Goal: Task Accomplishment & Management: Manage account settings

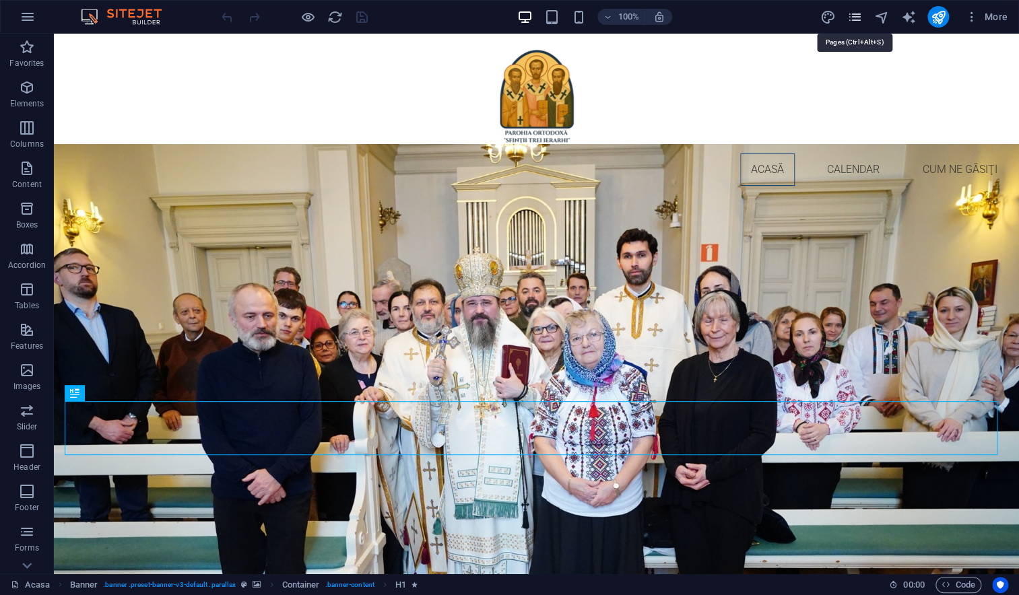
click at [856, 20] on icon "pages" at bounding box center [853, 16] width 15 height 15
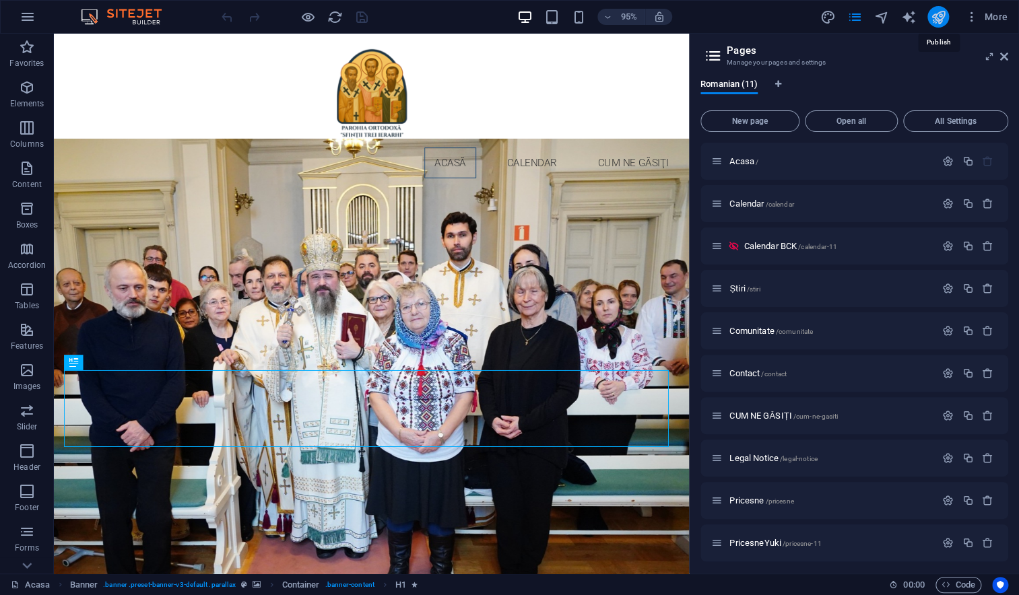
click at [940, 20] on icon "publish" at bounding box center [937, 16] width 15 height 15
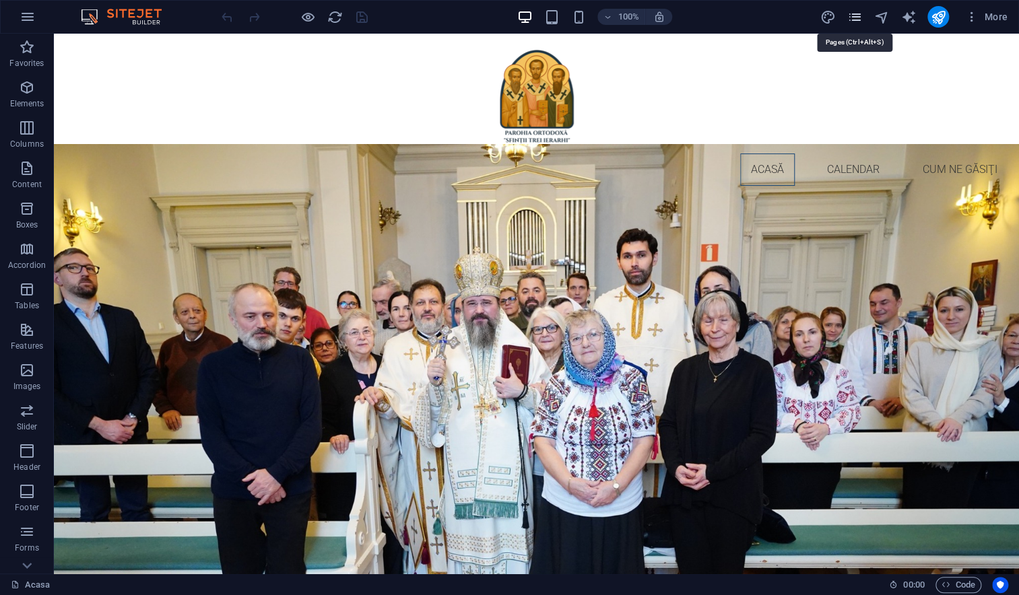
click at [855, 16] on icon "pages" at bounding box center [853, 16] width 15 height 15
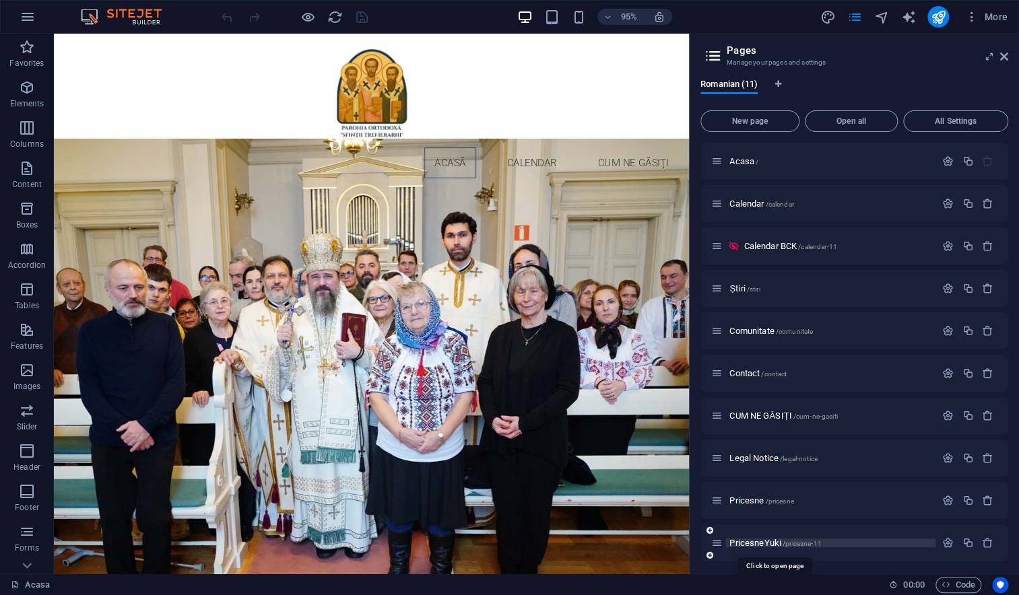
click at [752, 542] on span "PricesneYuki /pricesne-11" at bounding box center [775, 543] width 92 height 10
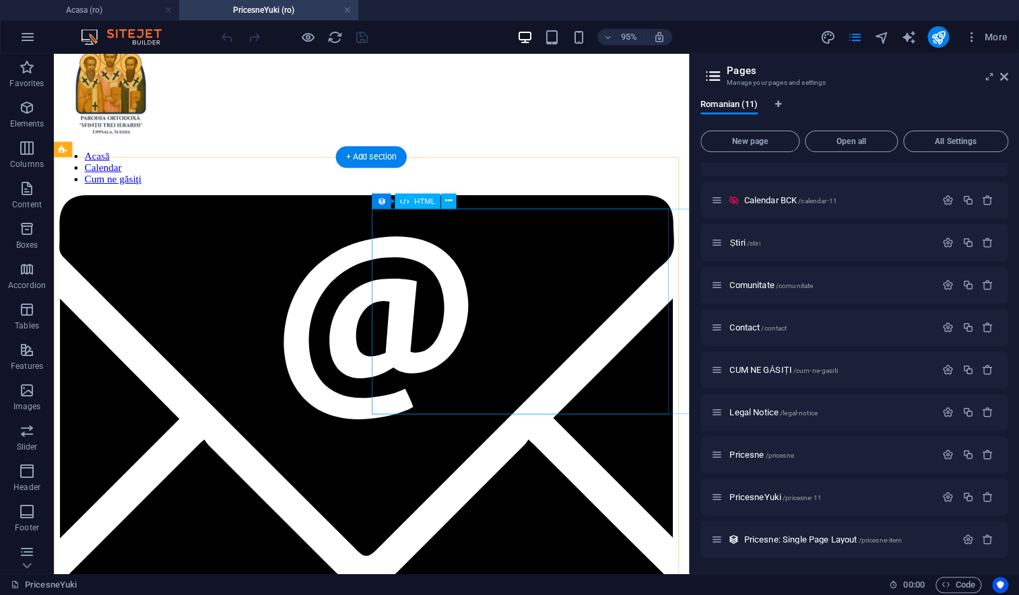
scroll to position [22, 0]
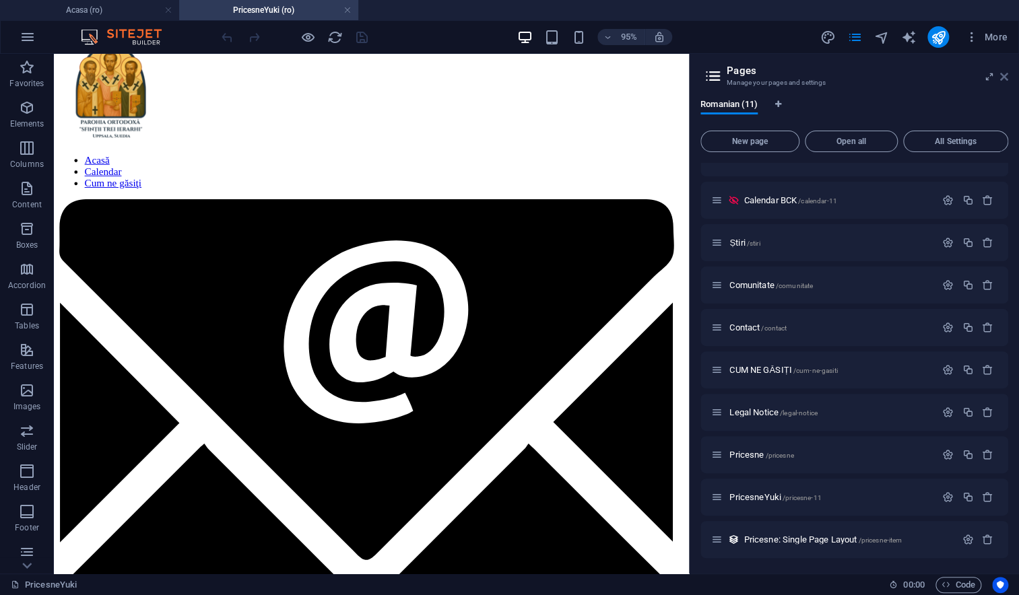
click at [1004, 75] on icon at bounding box center [1004, 76] width 8 height 11
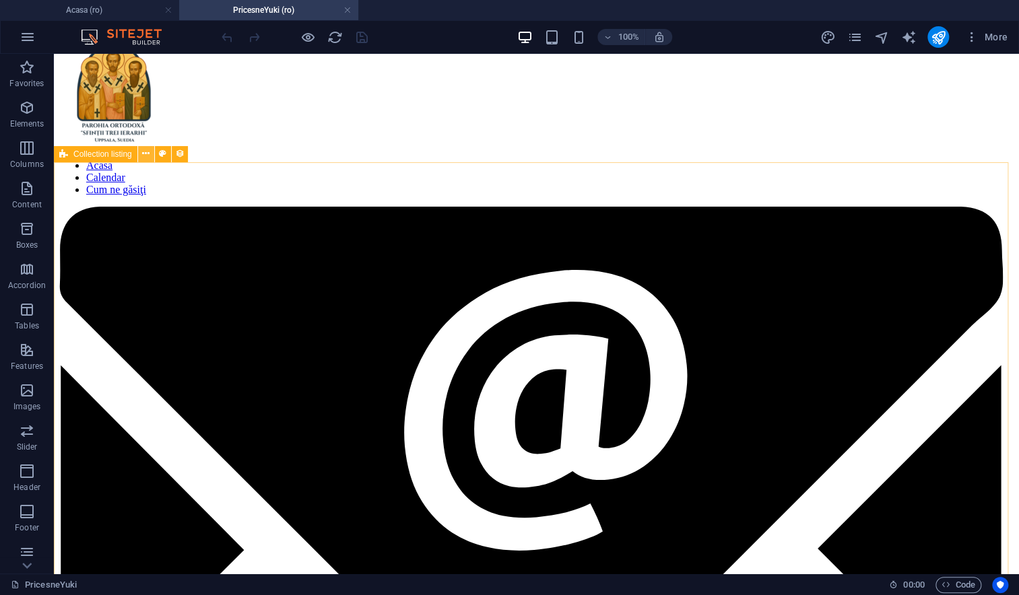
click at [147, 156] on icon at bounding box center [145, 154] width 7 height 14
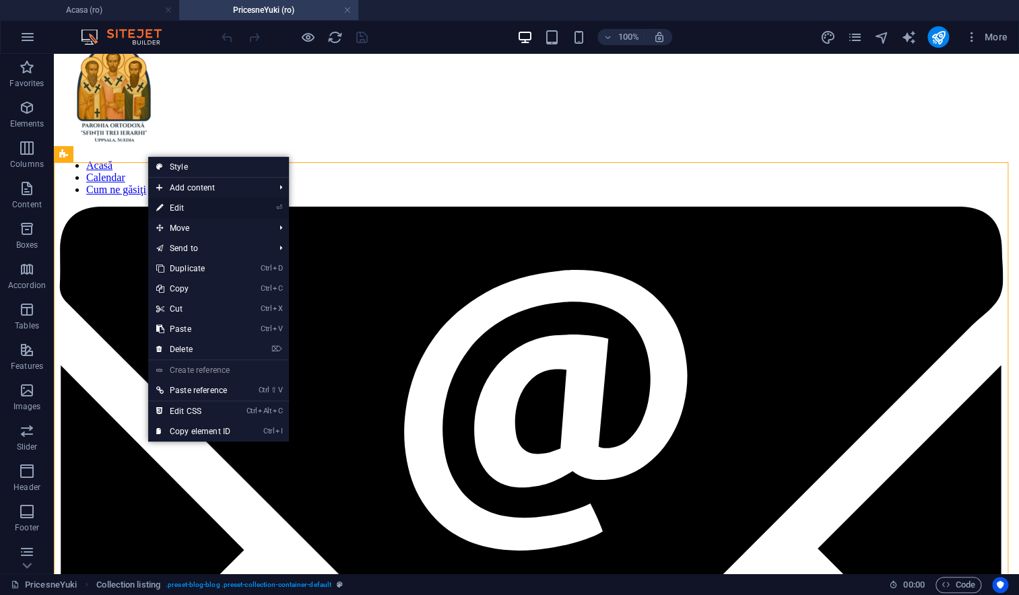
click at [174, 205] on link "⏎ Edit" at bounding box center [193, 208] width 90 height 20
select select "createdAt_DESC"
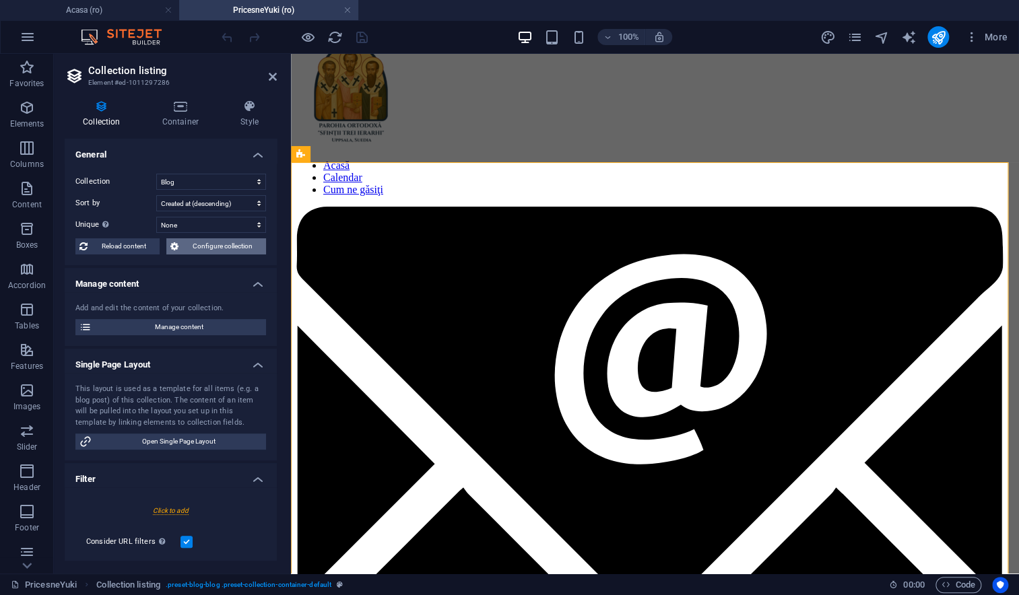
click at [176, 245] on icon at bounding box center [174, 246] width 8 height 16
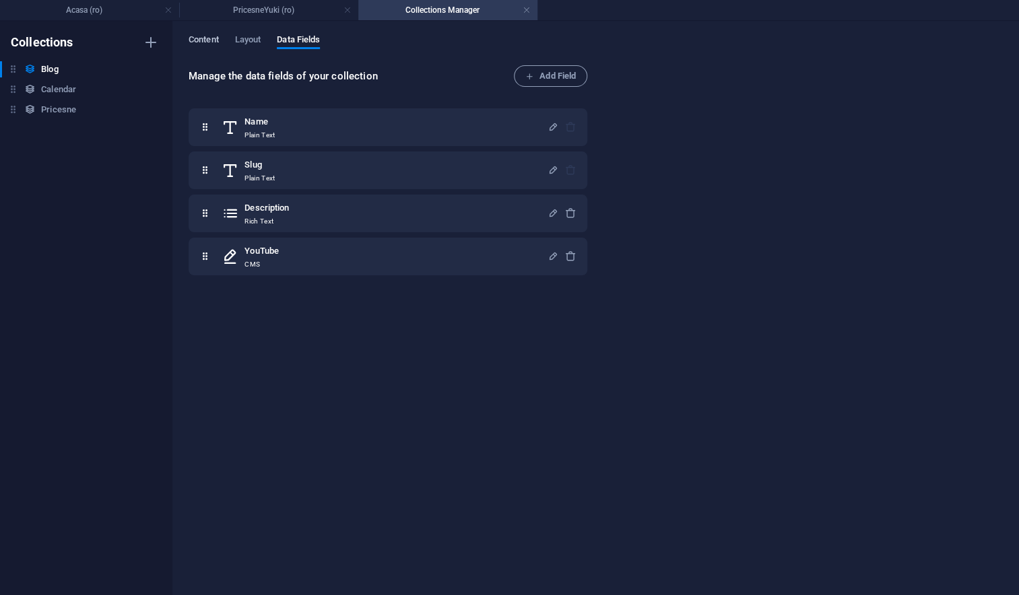
click at [208, 43] on span "Content" at bounding box center [204, 41] width 30 height 19
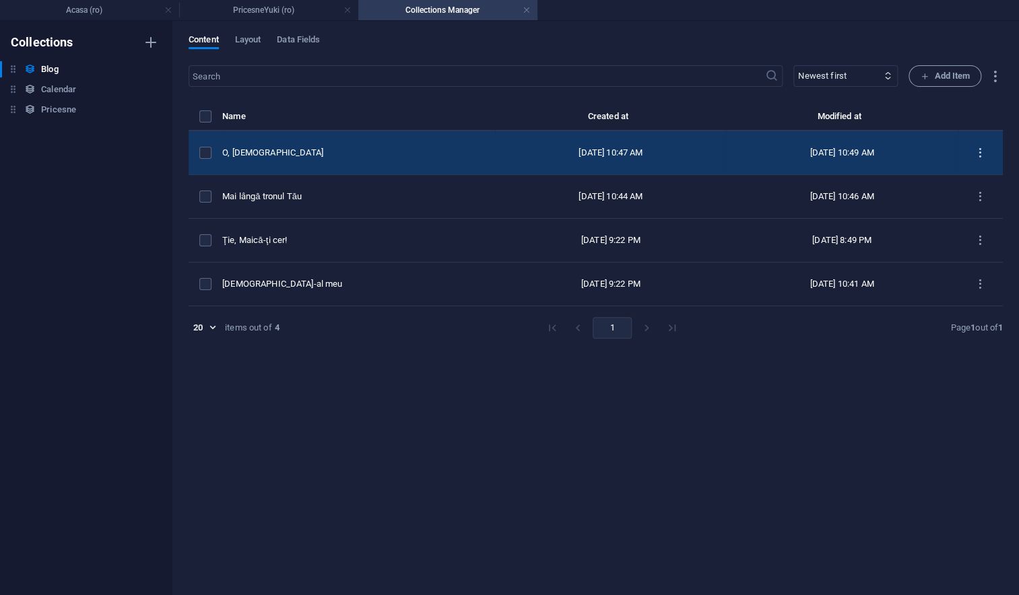
click at [976, 153] on icon "items list" at bounding box center [979, 153] width 13 height 13
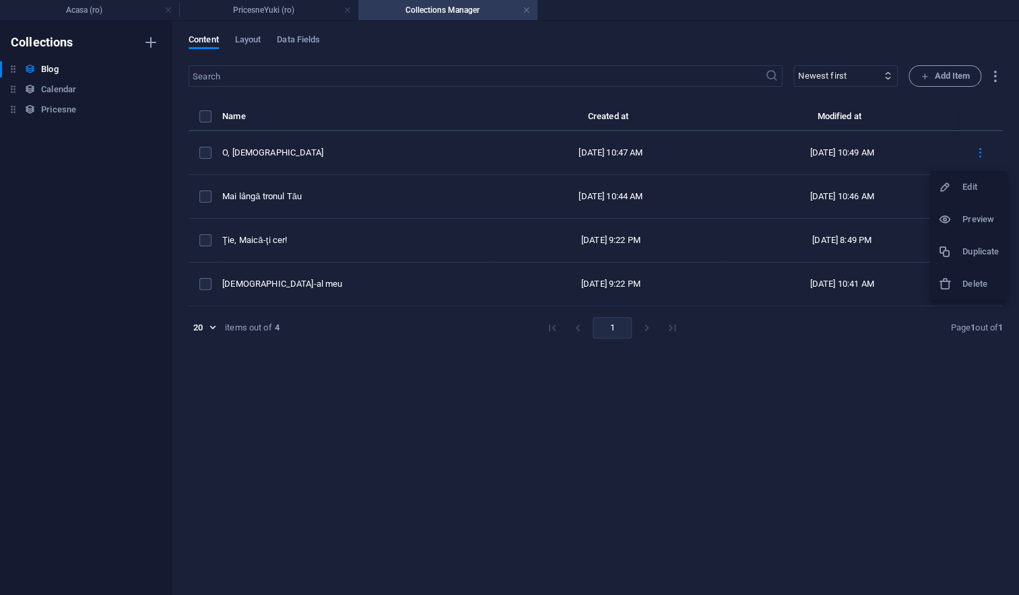
click at [957, 220] on div at bounding box center [950, 219] width 24 height 13
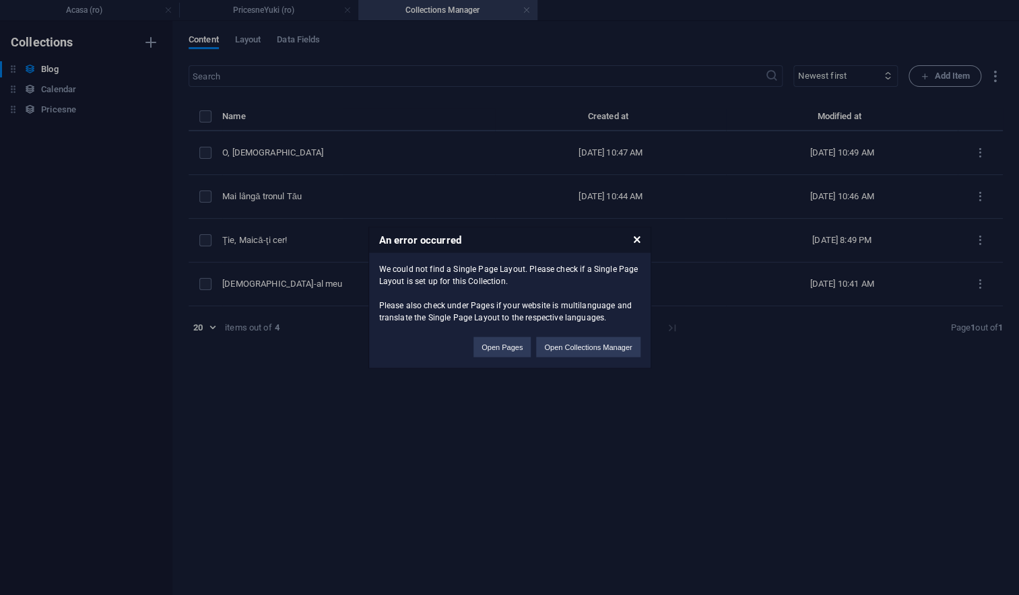
click at [642, 240] on h3 "An error occurred" at bounding box center [509, 241] width 281 height 26
click at [634, 240] on icon at bounding box center [636, 240] width 7 height 9
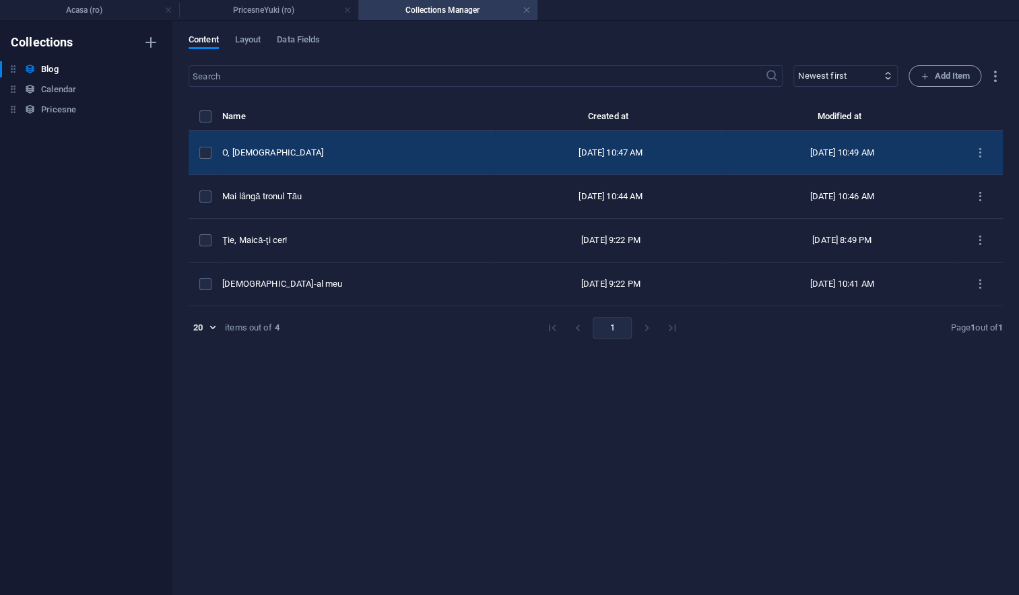
click at [277, 151] on div "O, Iisuse" at bounding box center [353, 153] width 262 height 12
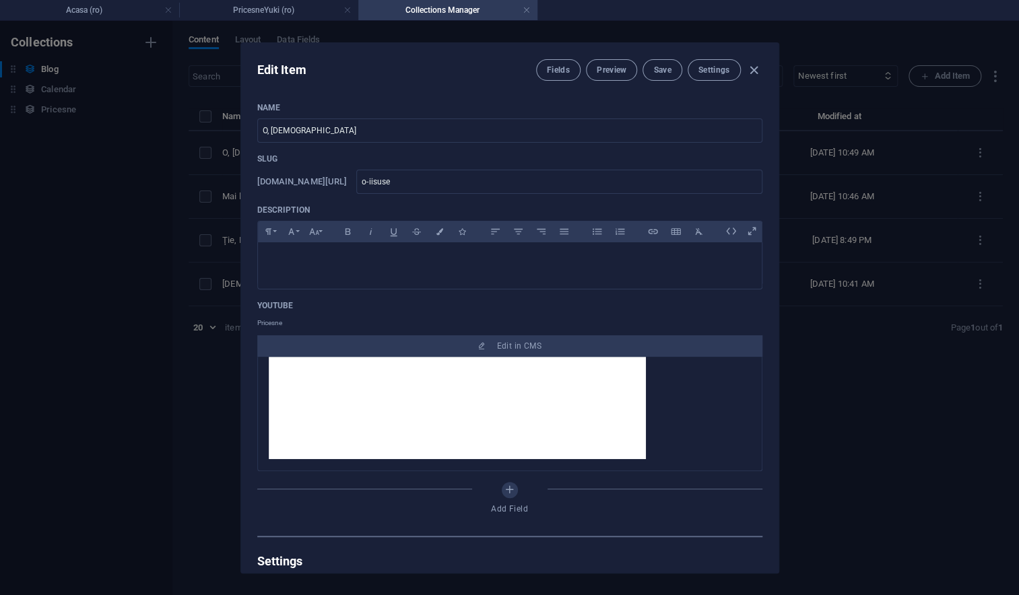
scroll to position [123, 0]
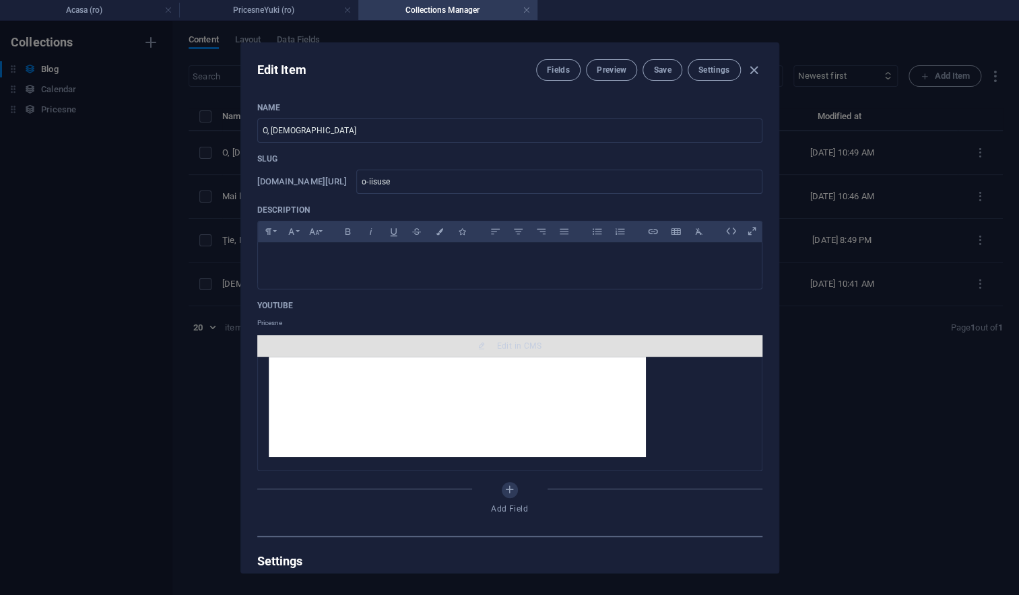
click at [473, 344] on span "Edit in CMS" at bounding box center [510, 346] width 494 height 11
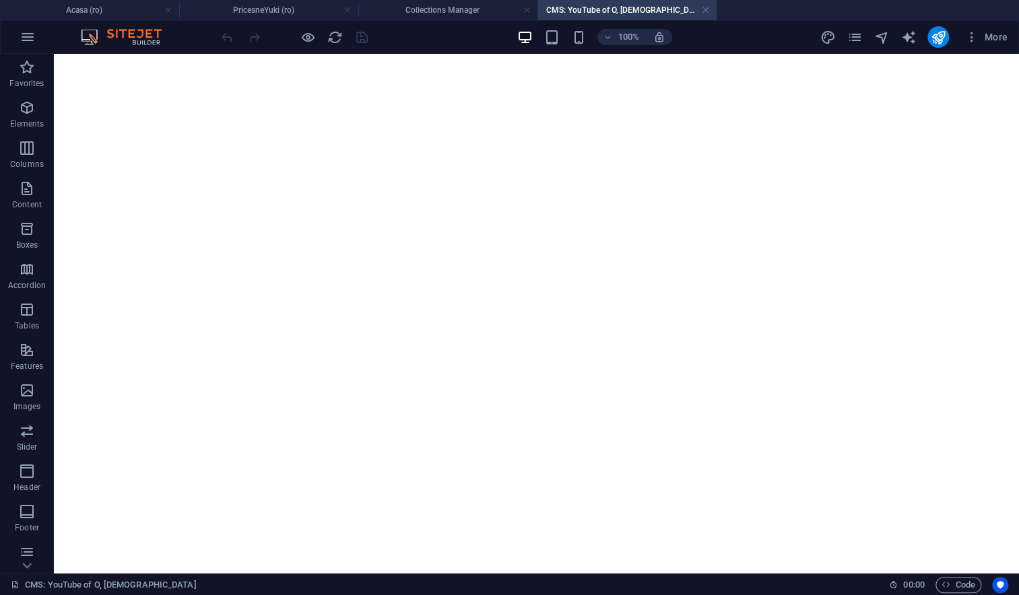
scroll to position [0, 0]
click at [122, 98] on icon at bounding box center [120, 99] width 7 height 14
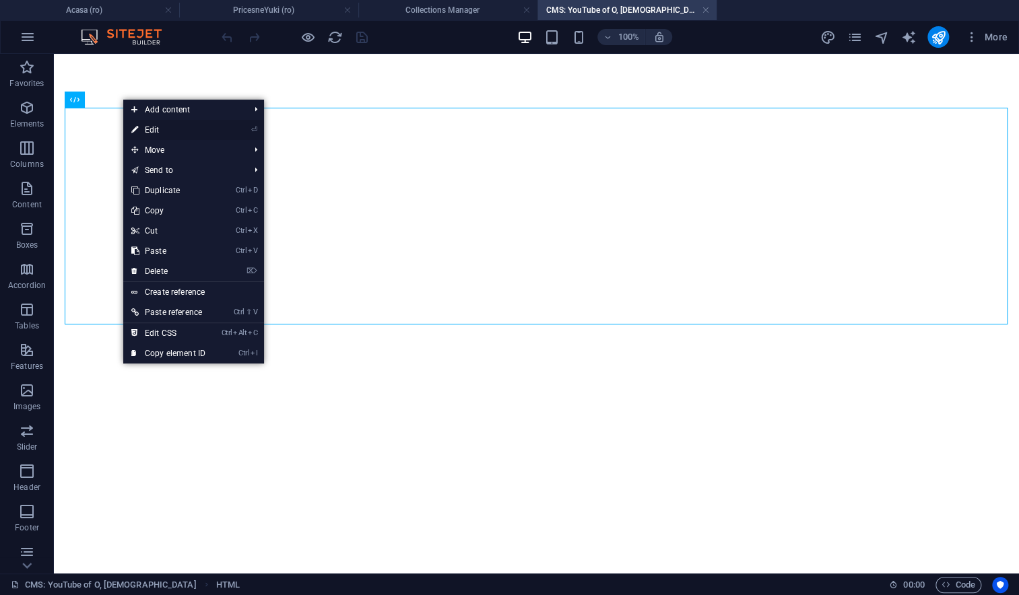
click at [150, 128] on link "⏎ Edit" at bounding box center [168, 130] width 90 height 20
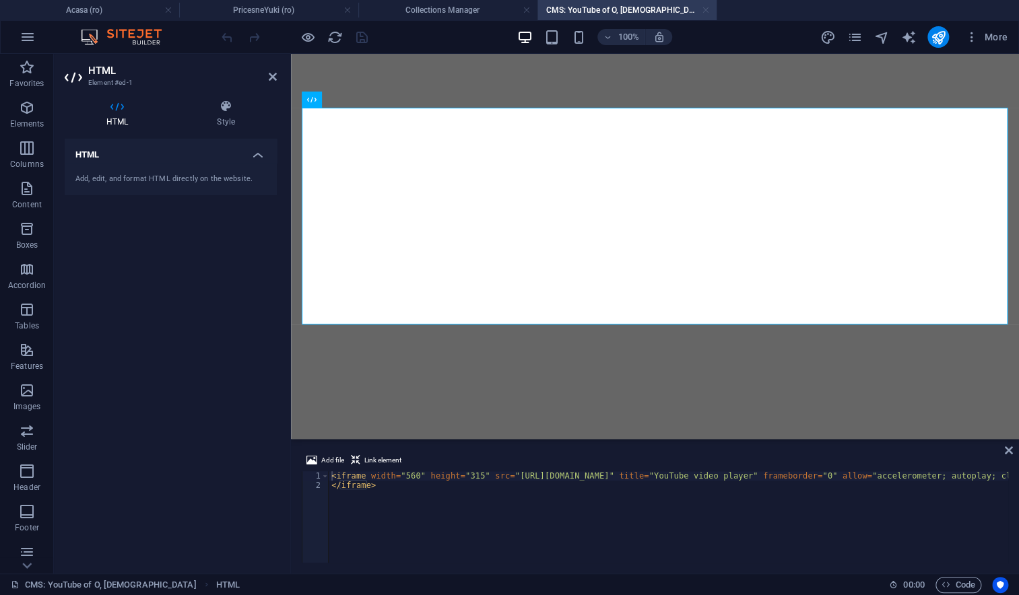
click at [706, 8] on link at bounding box center [706, 10] width 8 height 13
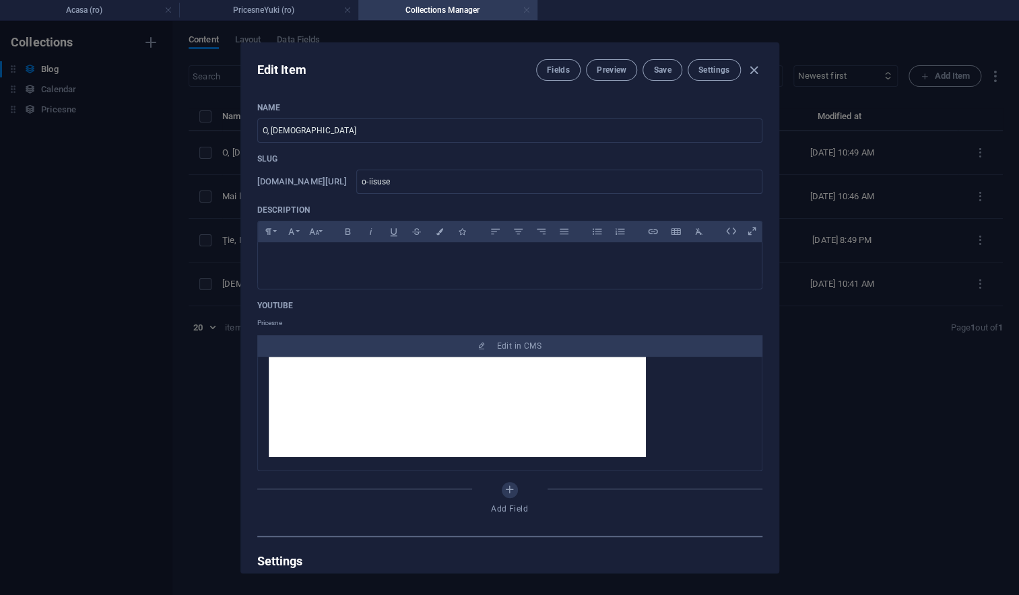
click at [523, 7] on link at bounding box center [526, 10] width 8 height 13
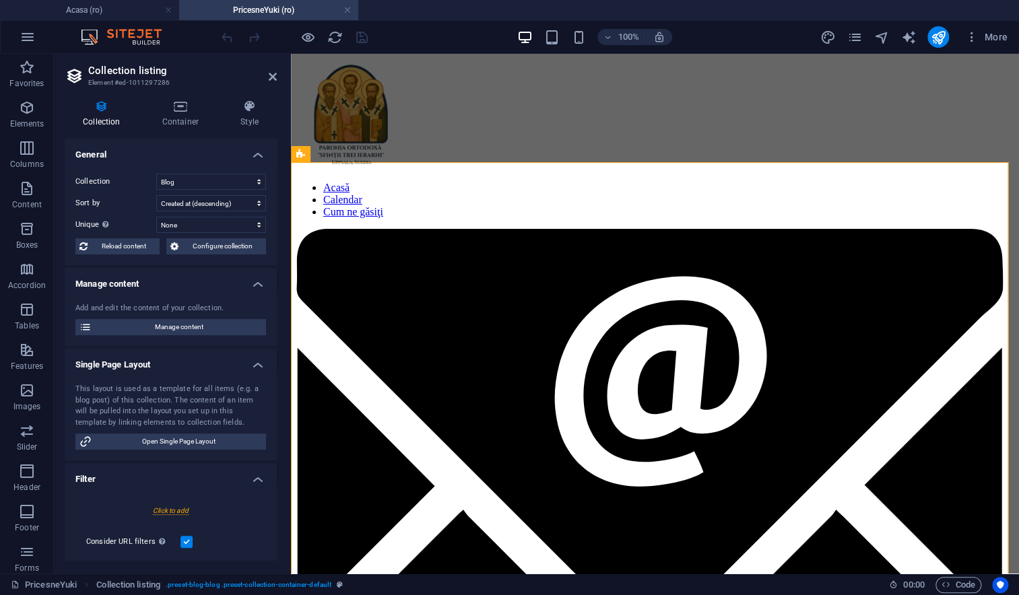
scroll to position [22, 0]
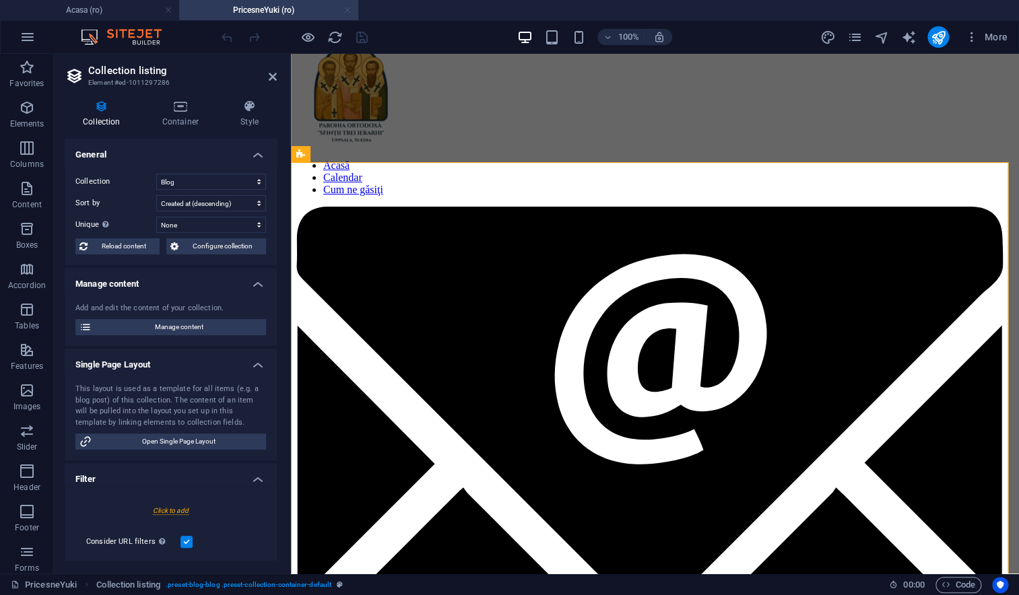
click at [344, 9] on link at bounding box center [347, 10] width 8 height 13
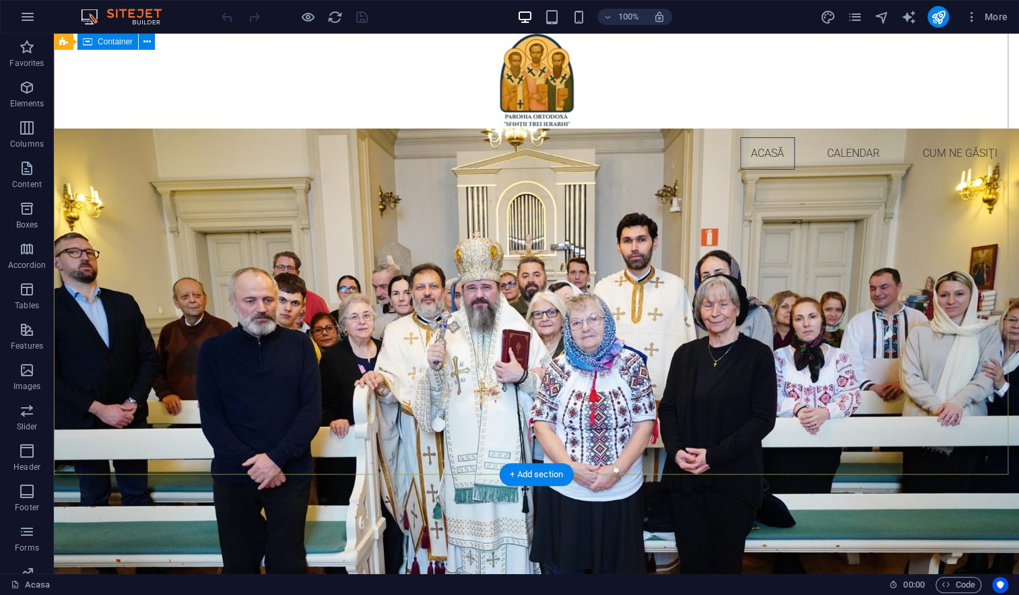
scroll to position [0, 0]
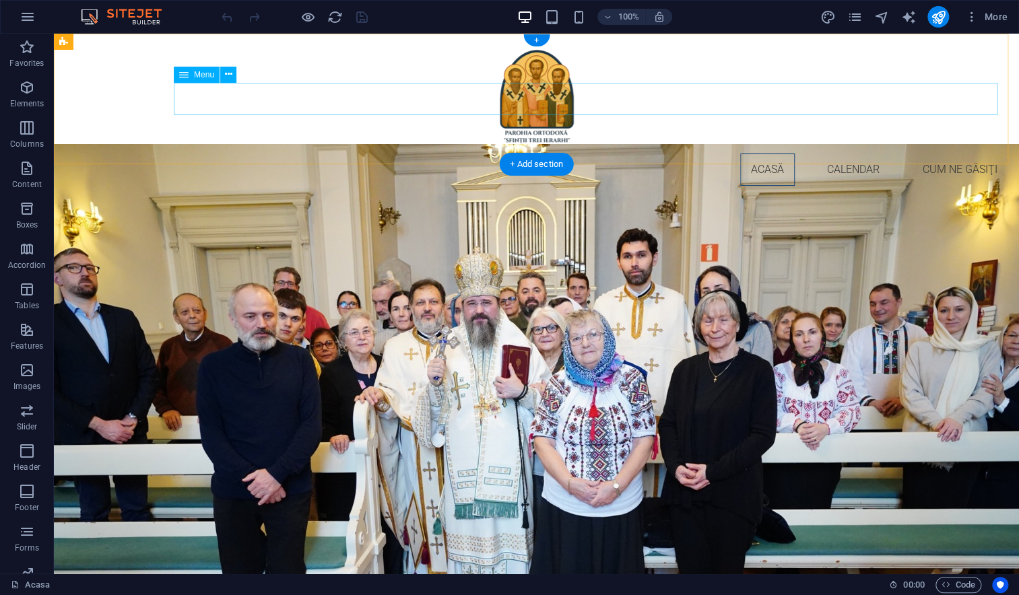
click at [709, 153] on nav "Acasă Calendar Cum ne găsiţi" at bounding box center [536, 169] width 943 height 32
click at [229, 76] on icon at bounding box center [228, 74] width 7 height 14
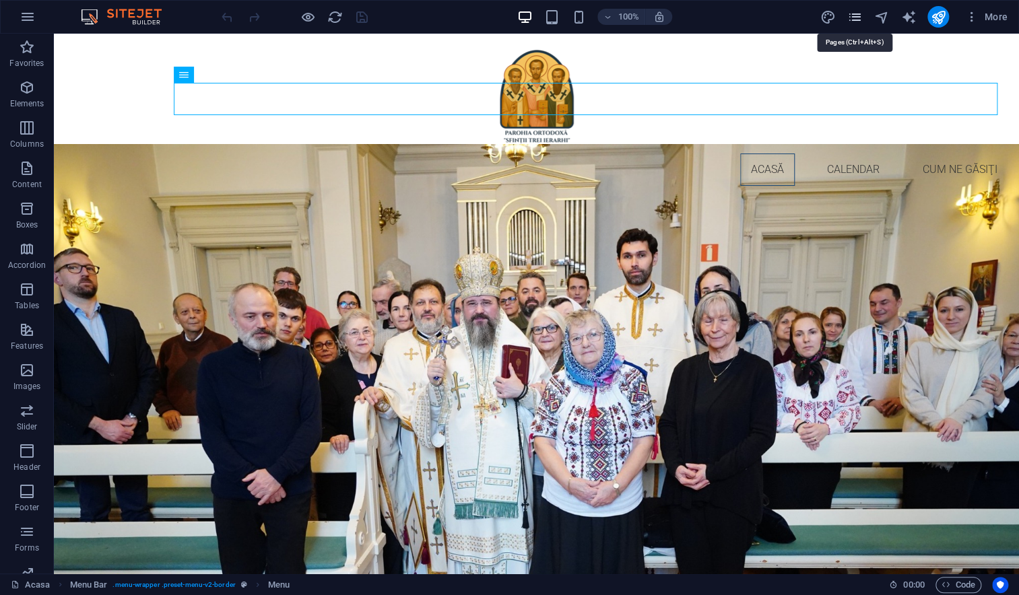
click at [849, 19] on icon "pages" at bounding box center [853, 16] width 15 height 15
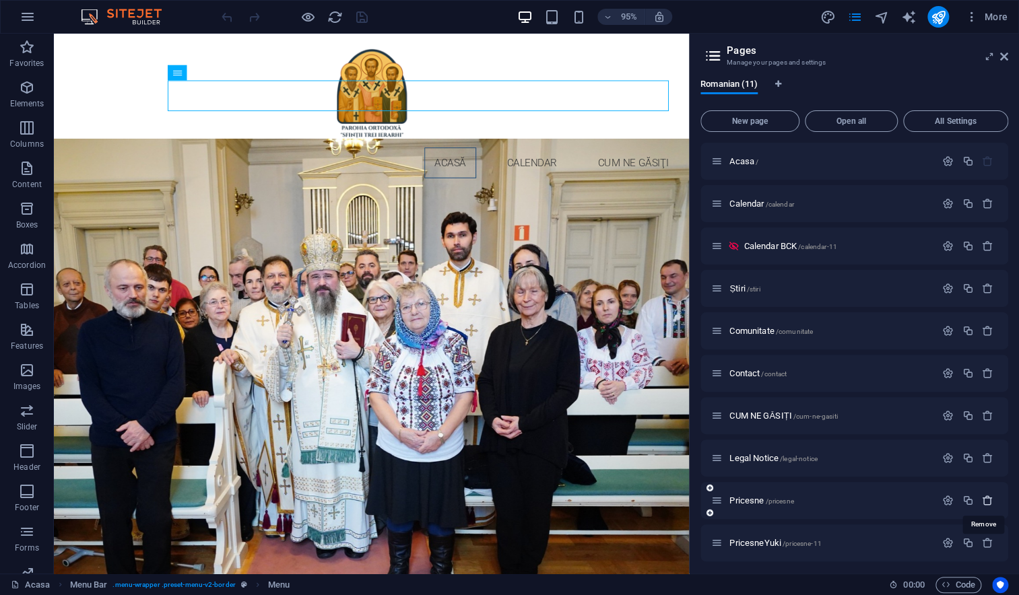
click at [986, 502] on icon "button" at bounding box center [987, 500] width 11 height 11
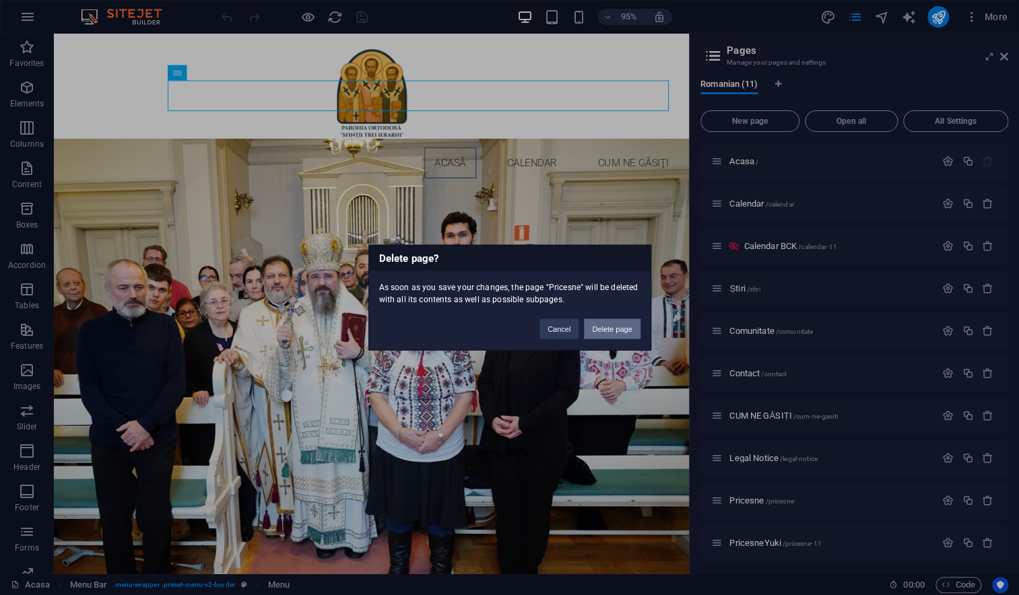
click at [631, 329] on button "Delete page" at bounding box center [612, 329] width 56 height 20
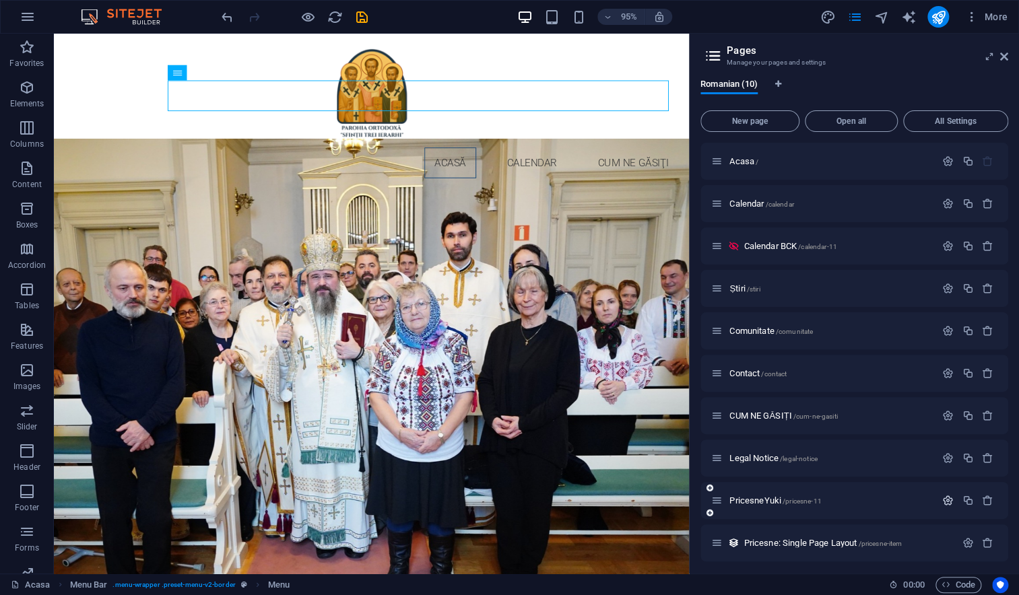
click at [942, 502] on icon "button" at bounding box center [947, 500] width 11 height 11
drag, startPoint x: 749, startPoint y: 551, endPoint x: 809, endPoint y: 551, distance: 59.9
click at [809, 551] on input "PricesneYuki" at bounding box center [854, 552] width 286 height 22
type input "Pricesne"
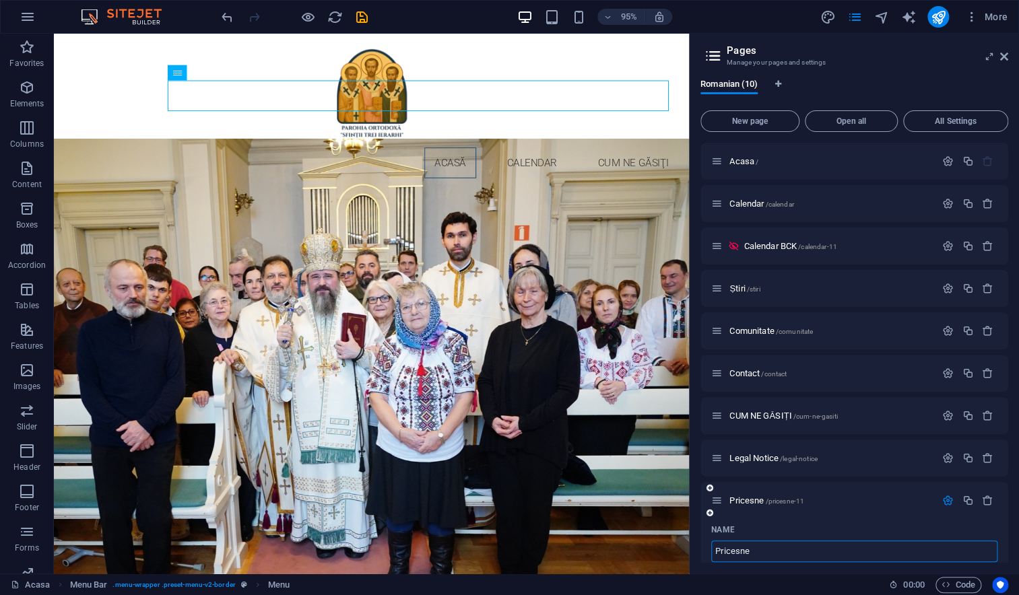
type input "Pricesne"
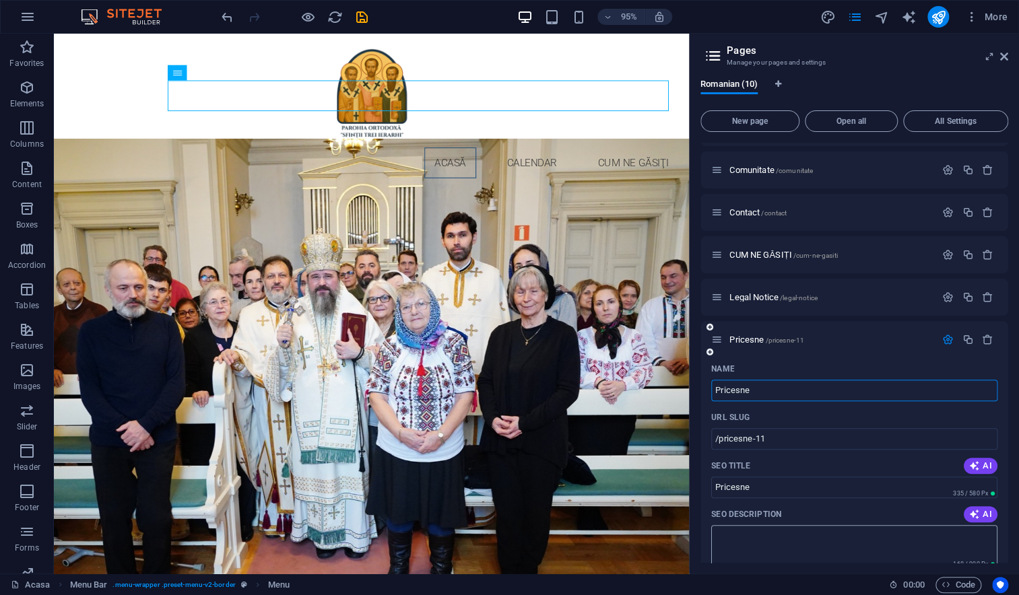
scroll to position [163, 0]
drag, startPoint x: 753, startPoint y: 435, endPoint x: 779, endPoint y: 436, distance: 25.6
click at [779, 436] on input "/pricesne-11" at bounding box center [854, 437] width 286 height 22
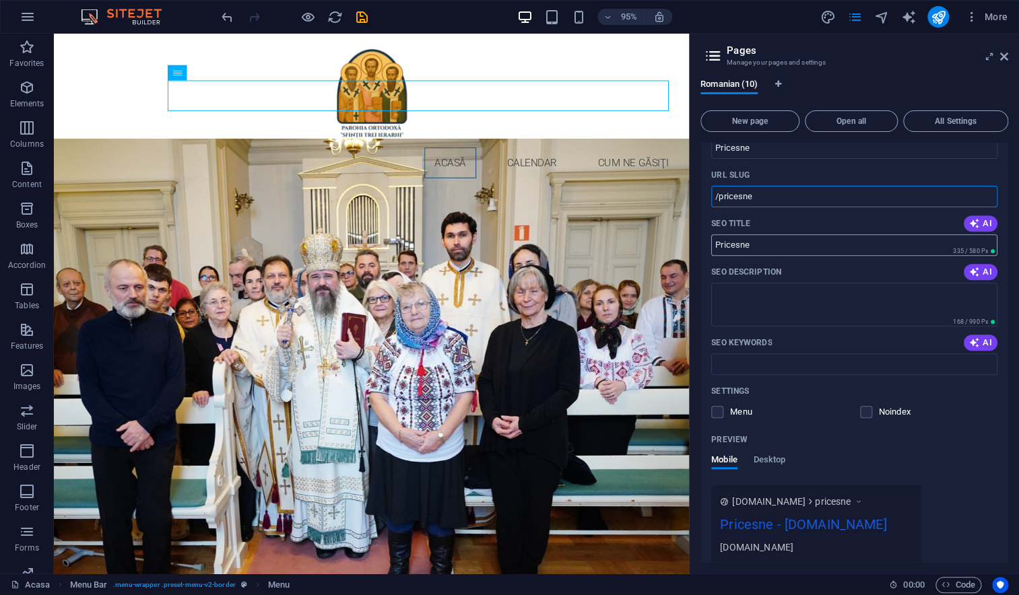
scroll to position [523, 0]
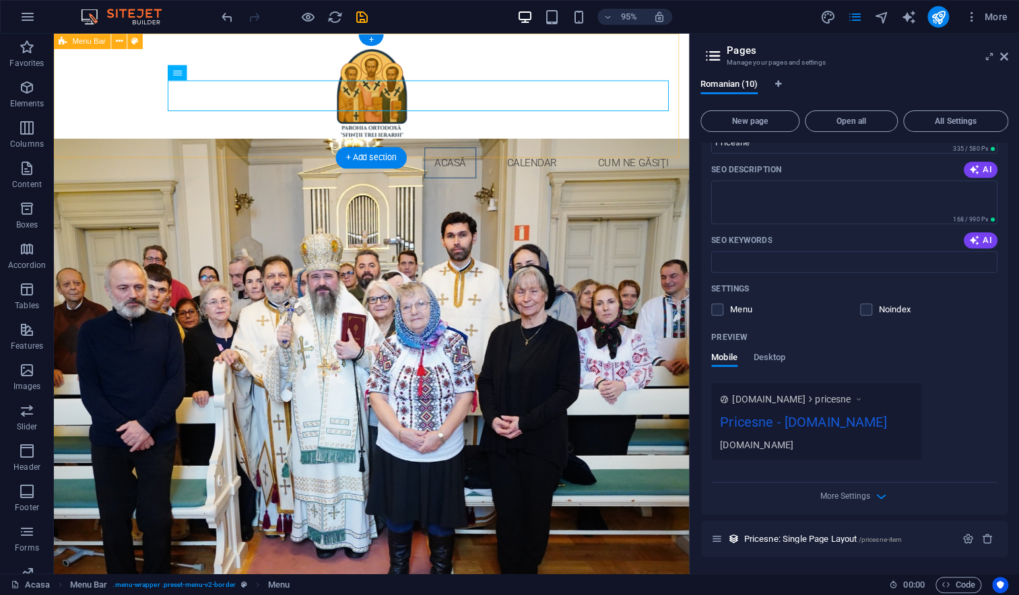
type input "/pricesne"
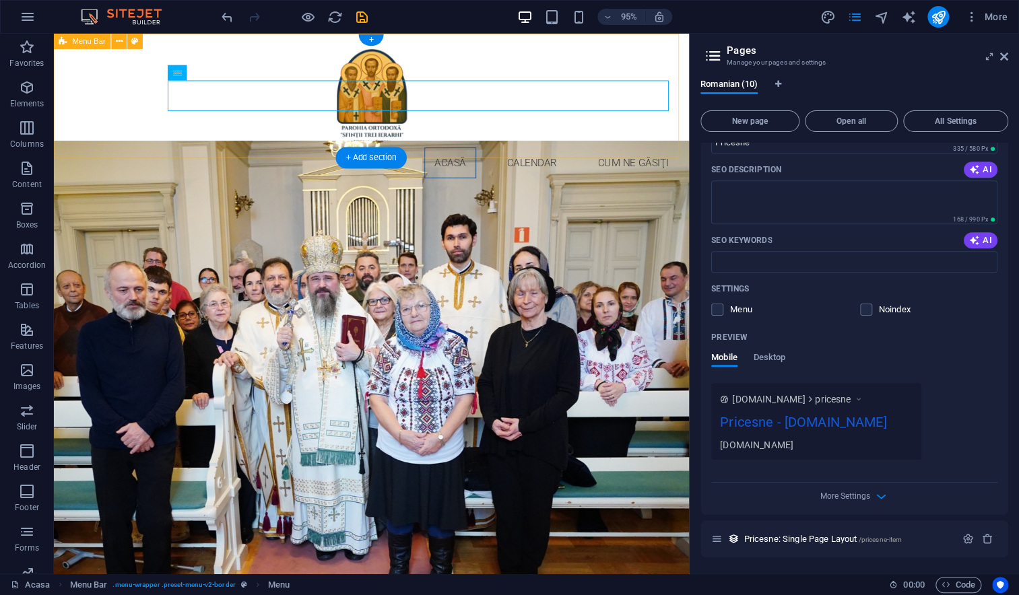
scroll to position [12, 0]
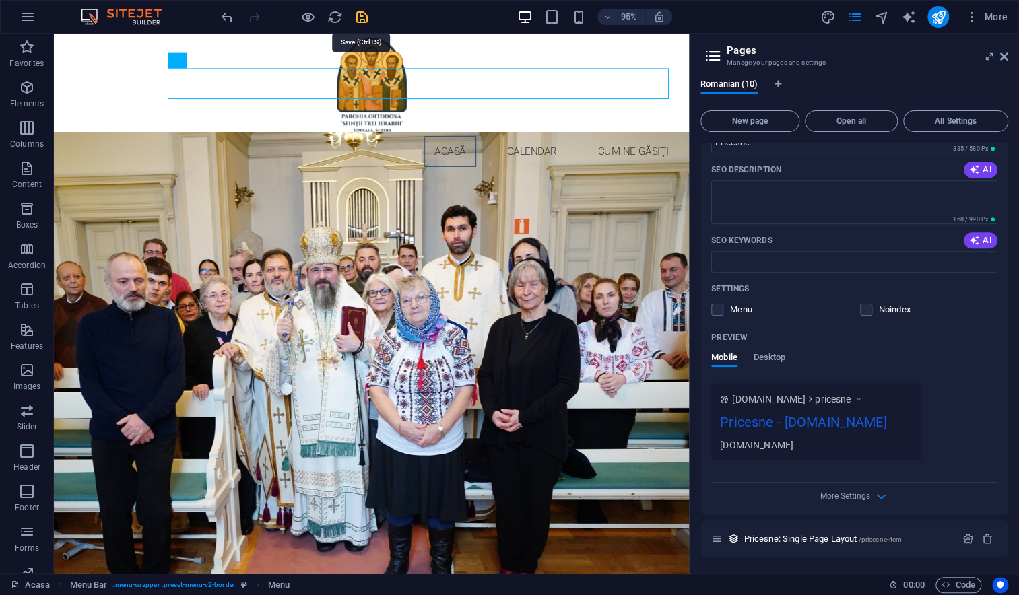
click at [364, 16] on icon "save" at bounding box center [361, 16] width 15 height 15
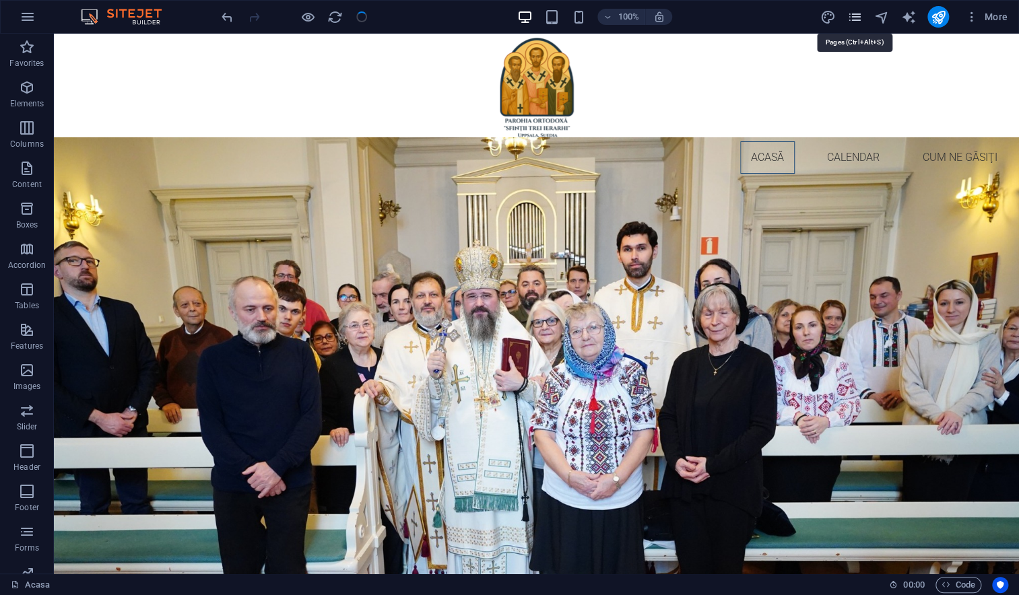
click at [852, 19] on icon "pages" at bounding box center [853, 16] width 15 height 15
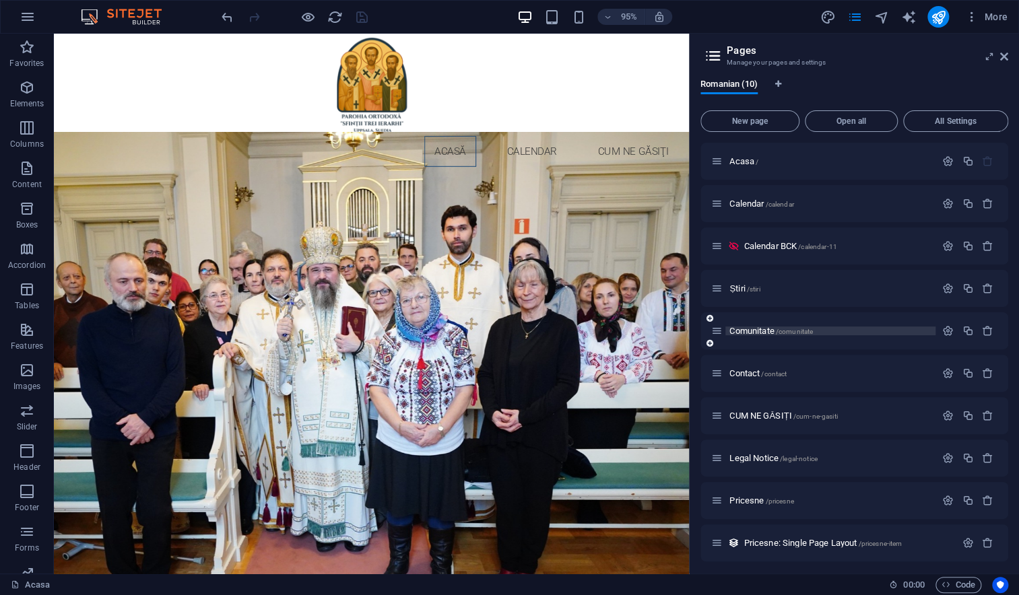
scroll to position [3, 0]
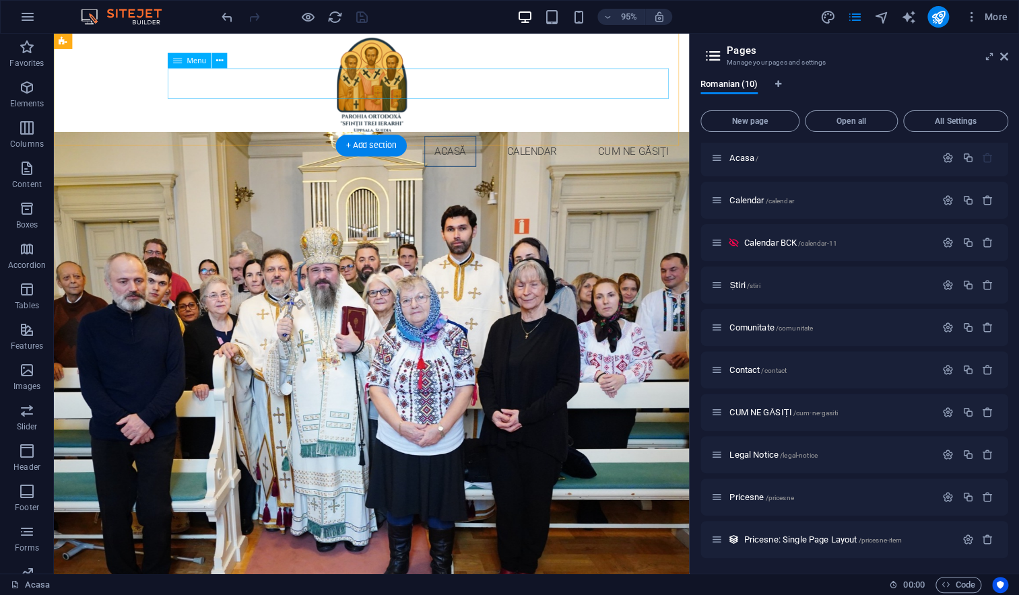
click at [386, 141] on nav "Acasă Calendar Cum ne găsiţi" at bounding box center [388, 157] width 647 height 32
click at [219, 63] on icon at bounding box center [219, 60] width 7 height 13
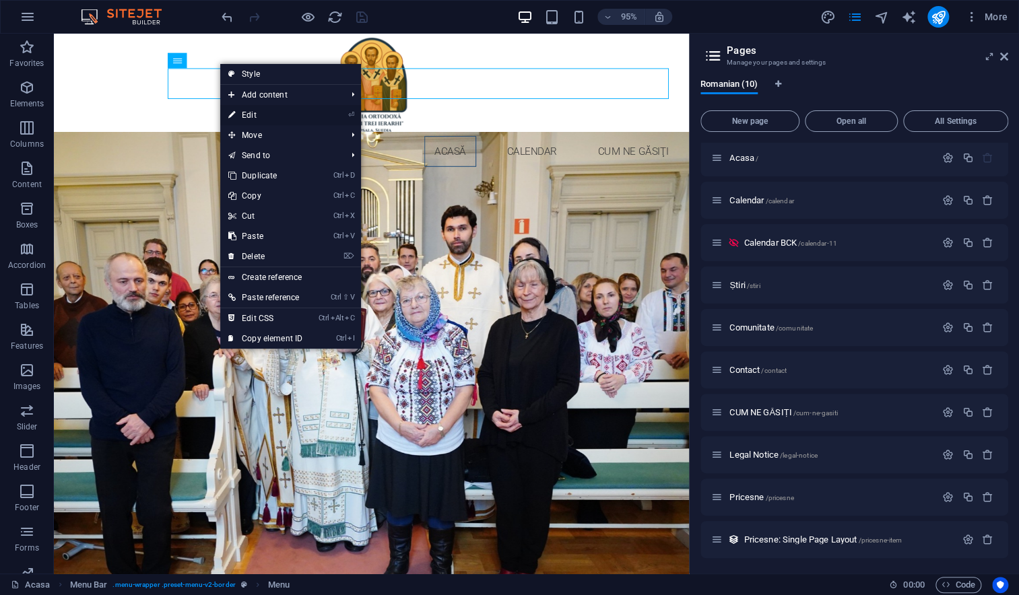
click at [237, 116] on link "⏎ Edit" at bounding box center [265, 115] width 90 height 20
select select
select select "1"
select select
select select "6"
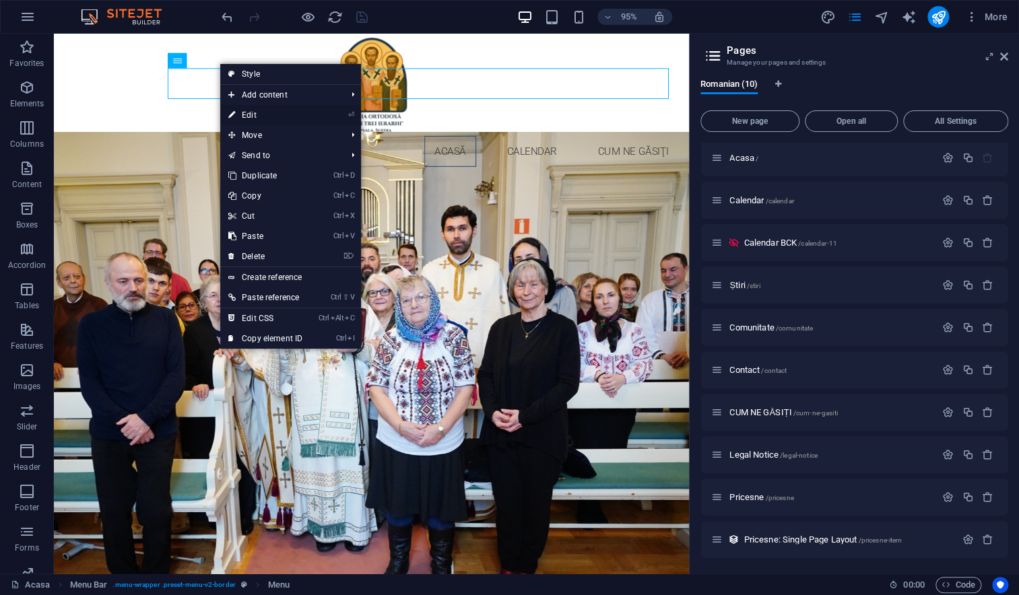
select select
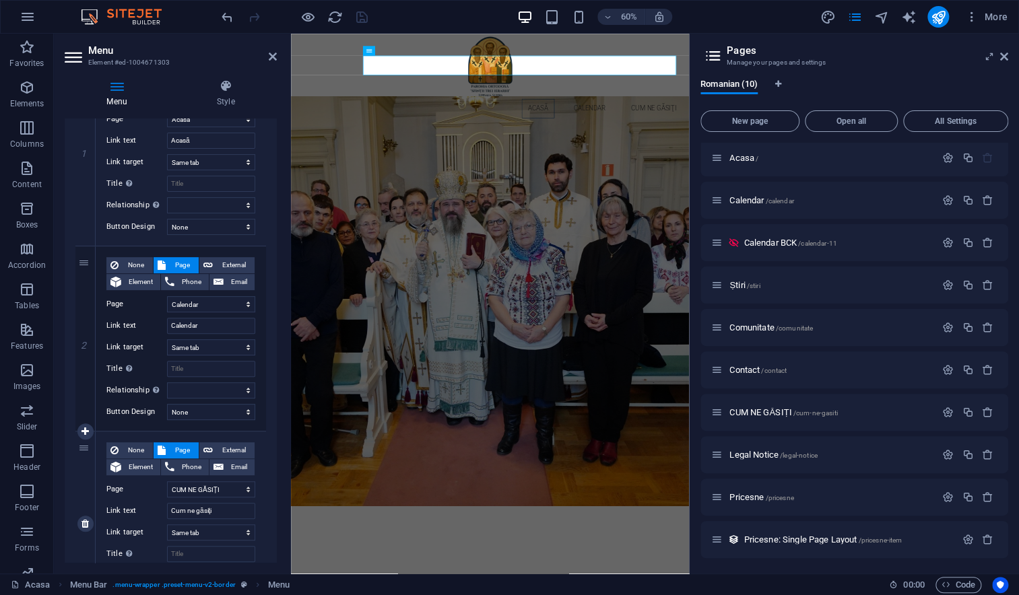
scroll to position [186, 0]
click at [87, 432] on icon at bounding box center [84, 429] width 7 height 9
select select
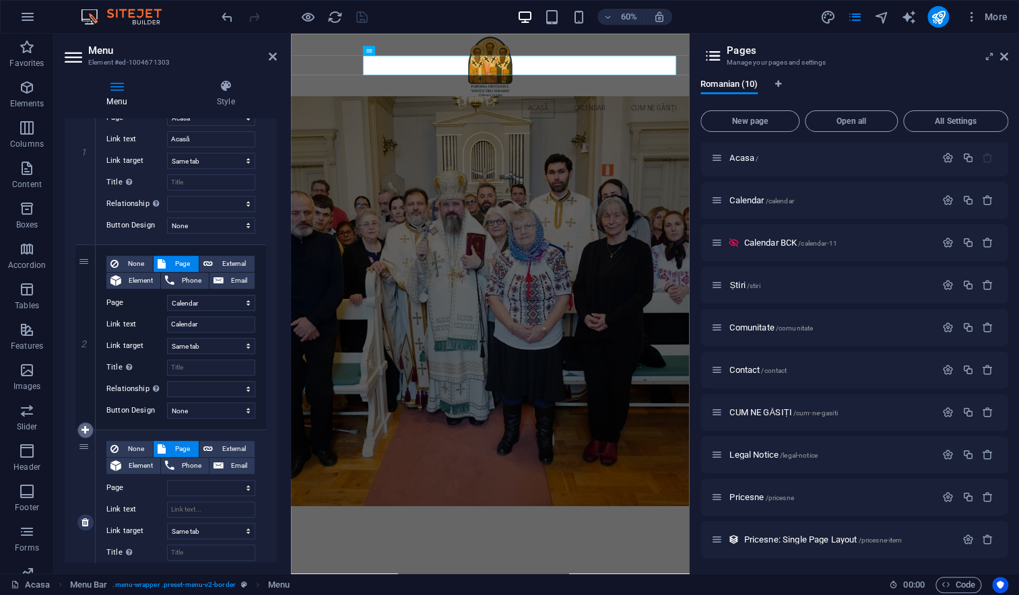
select select "6"
select select
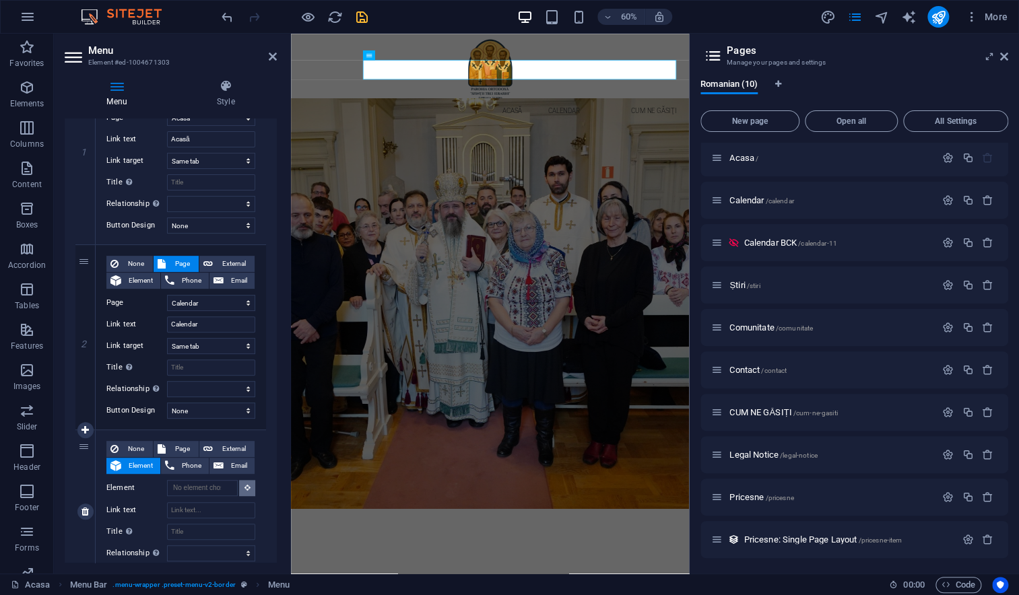
scroll to position [12, 0]
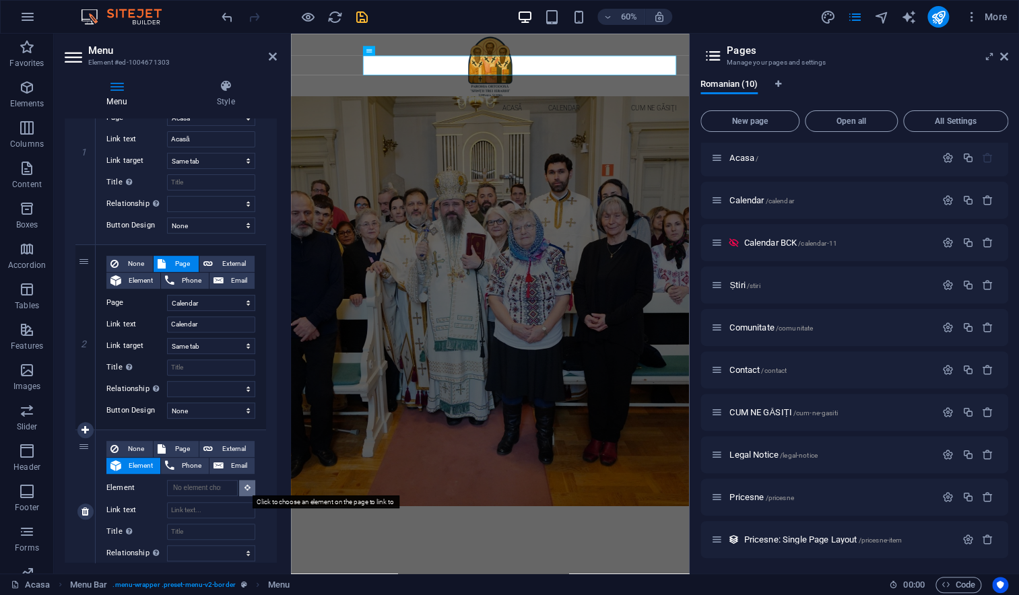
click at [240, 488] on button at bounding box center [247, 488] width 16 height 16
click at [171, 450] on span "Page" at bounding box center [182, 449] width 25 height 16
select select
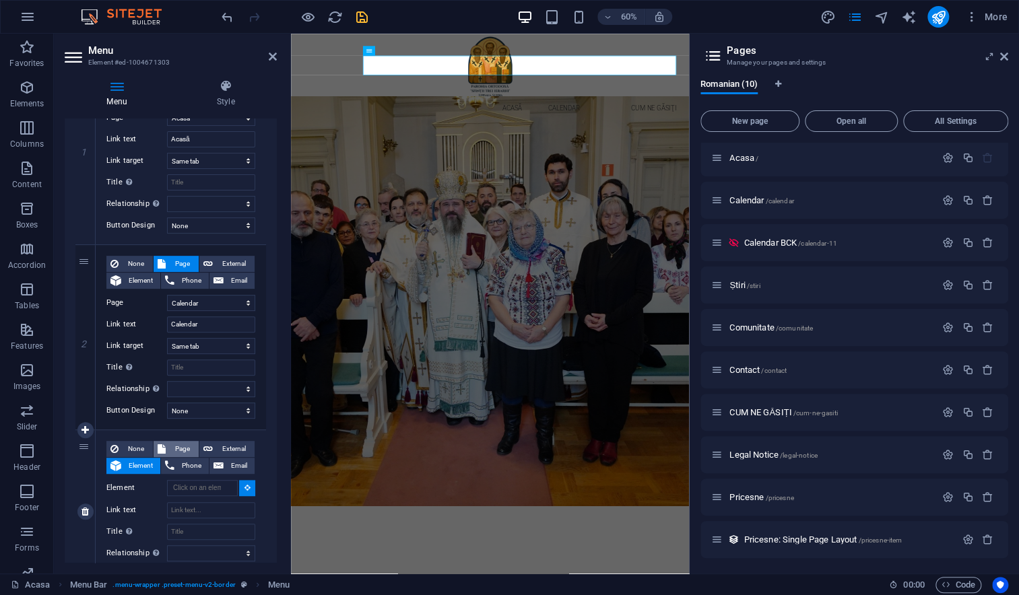
select select
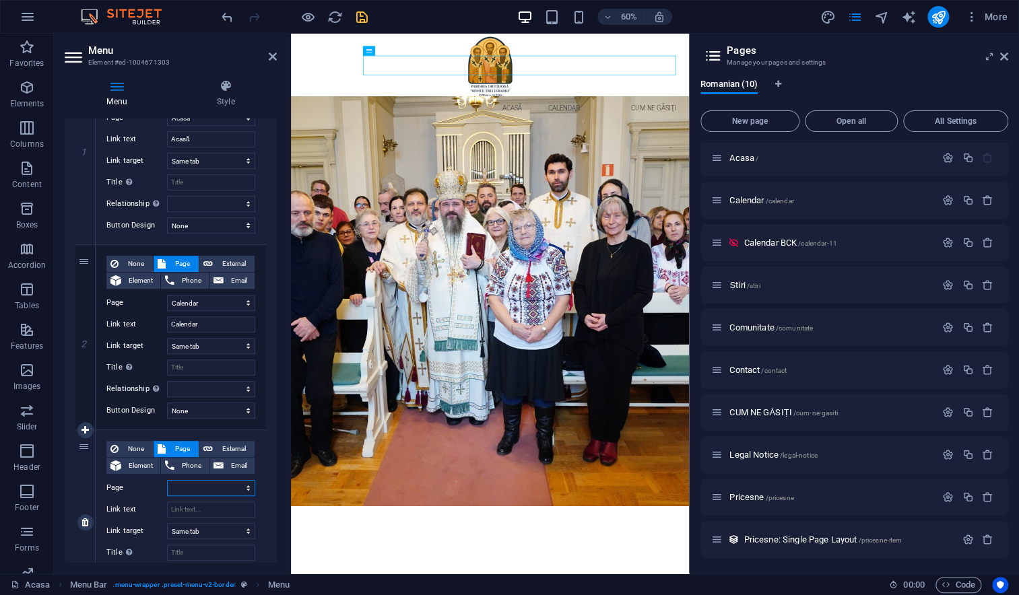
click at [228, 485] on select "Acasa Calendar Calendar BCK Știri Comunitate Contact CUM NE GĂSIȚI Legal Notice…" at bounding box center [211, 488] width 88 height 16
select select "8"
click at [167, 480] on select "Acasa Calendar Calendar BCK Știri Comunitate Contact CUM NE GĂSIȚI Legal Notice…" at bounding box center [211, 488] width 88 height 16
select select
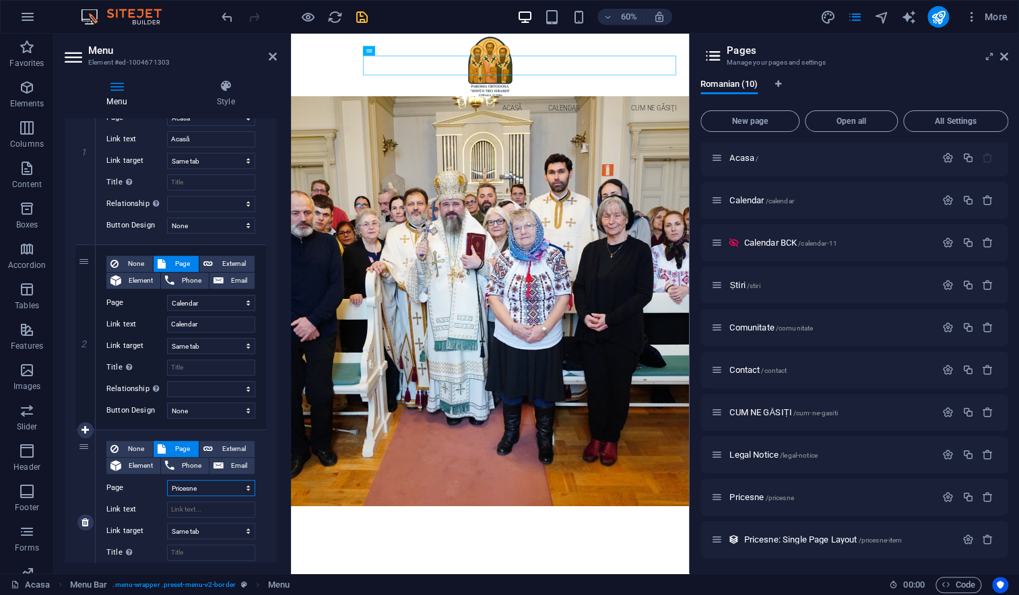
select select
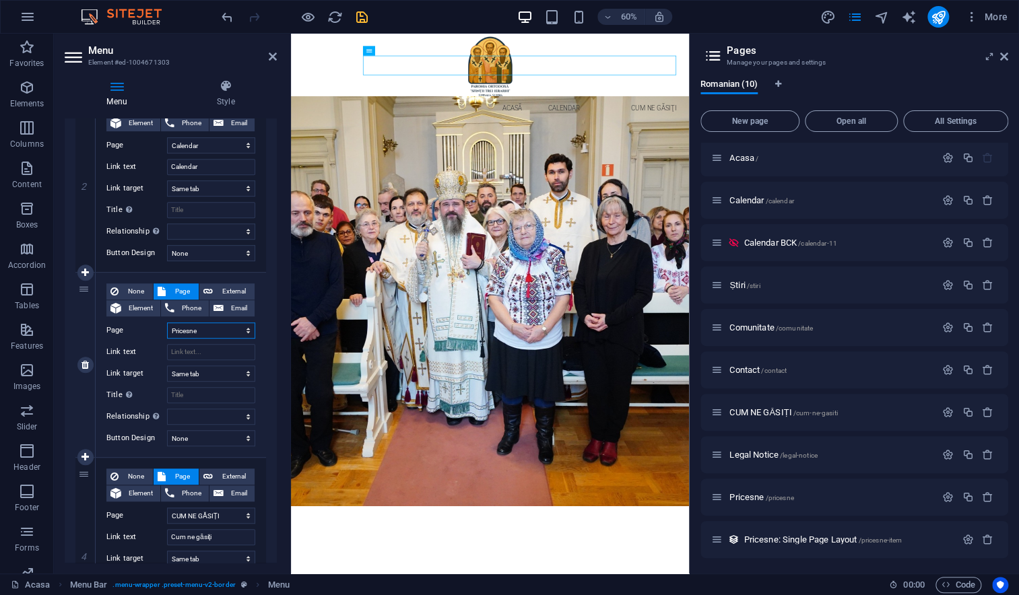
scroll to position [358, 0]
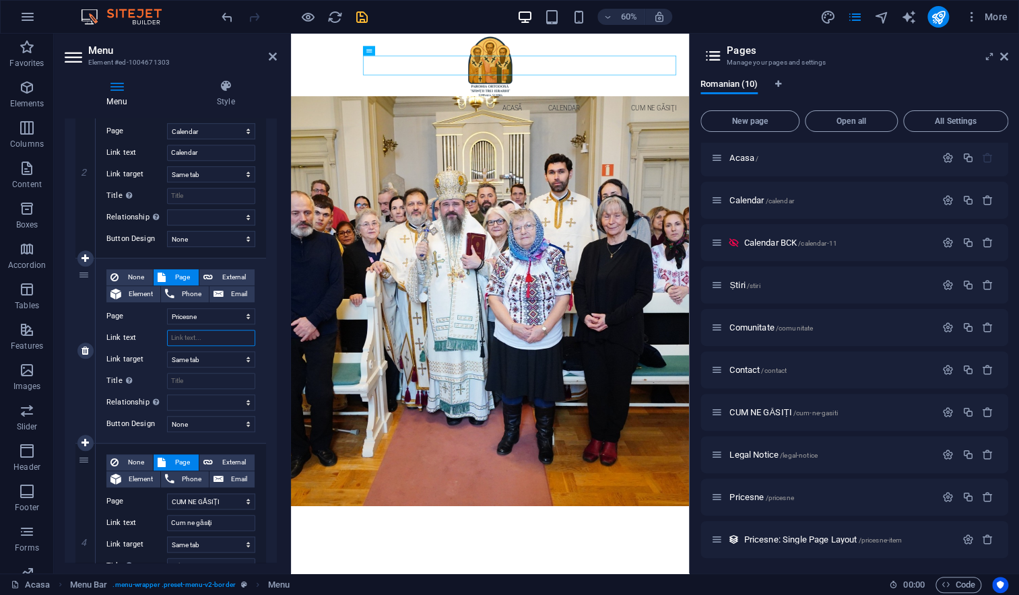
click at [184, 338] on input "Link text" at bounding box center [211, 338] width 88 height 16
type input "Pricesne"
select select
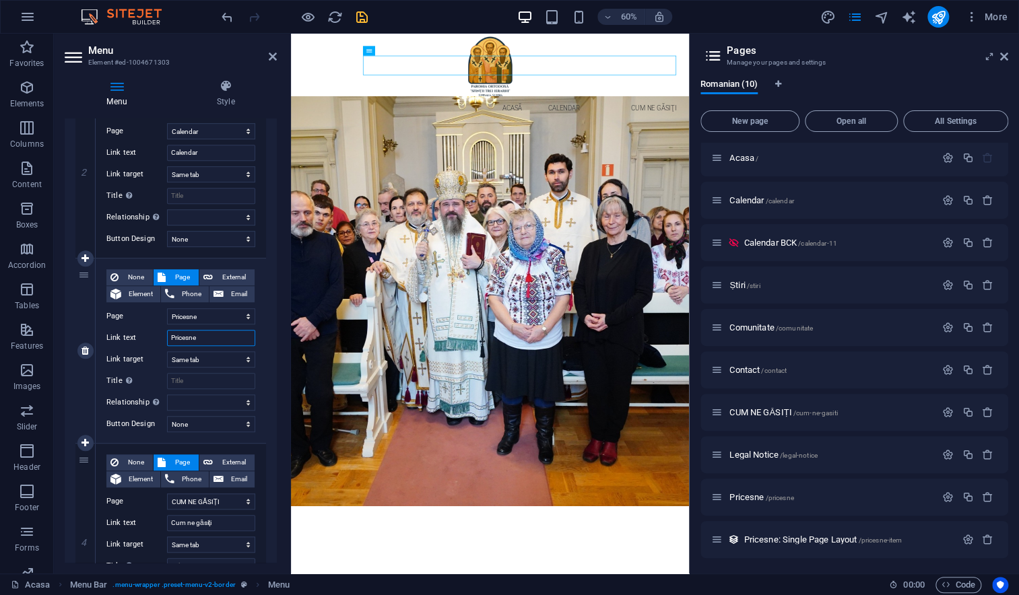
select select
type input "Pricesne"
click at [364, 18] on icon "save" at bounding box center [361, 16] width 15 height 15
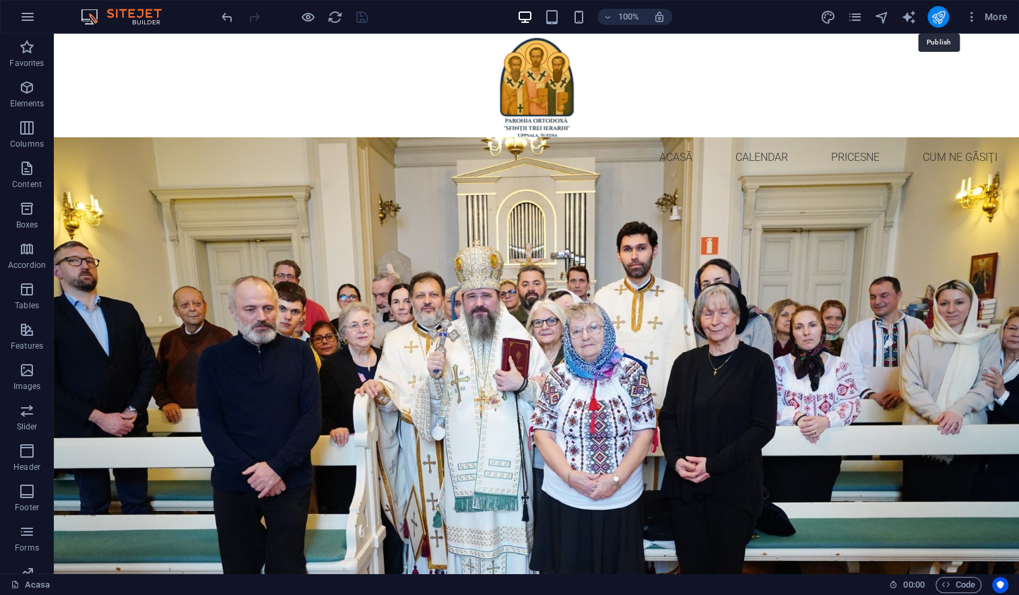
click at [943, 13] on icon "publish" at bounding box center [937, 16] width 15 height 15
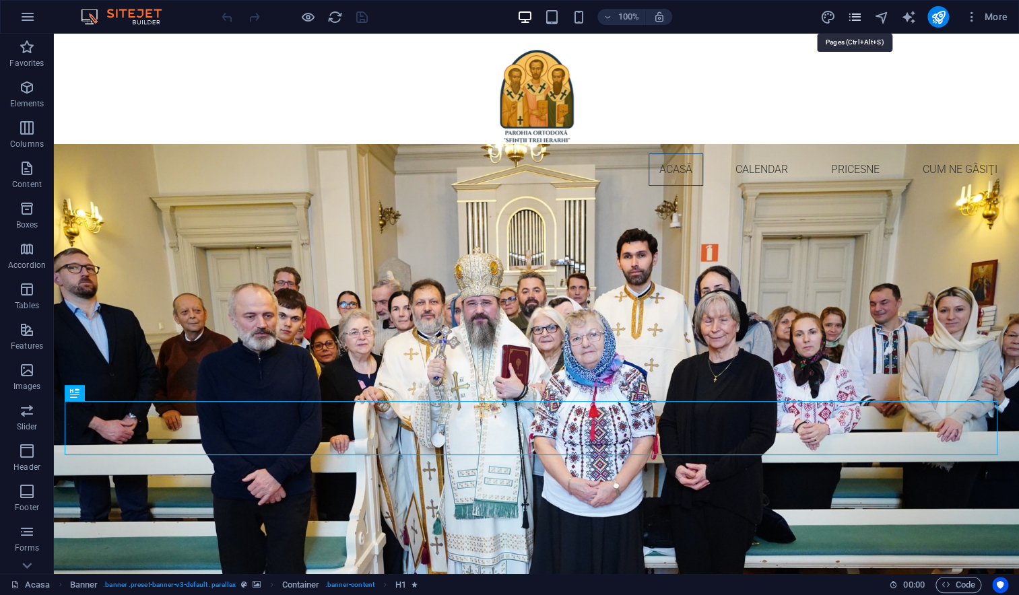
click at [855, 17] on icon "pages" at bounding box center [853, 16] width 15 height 15
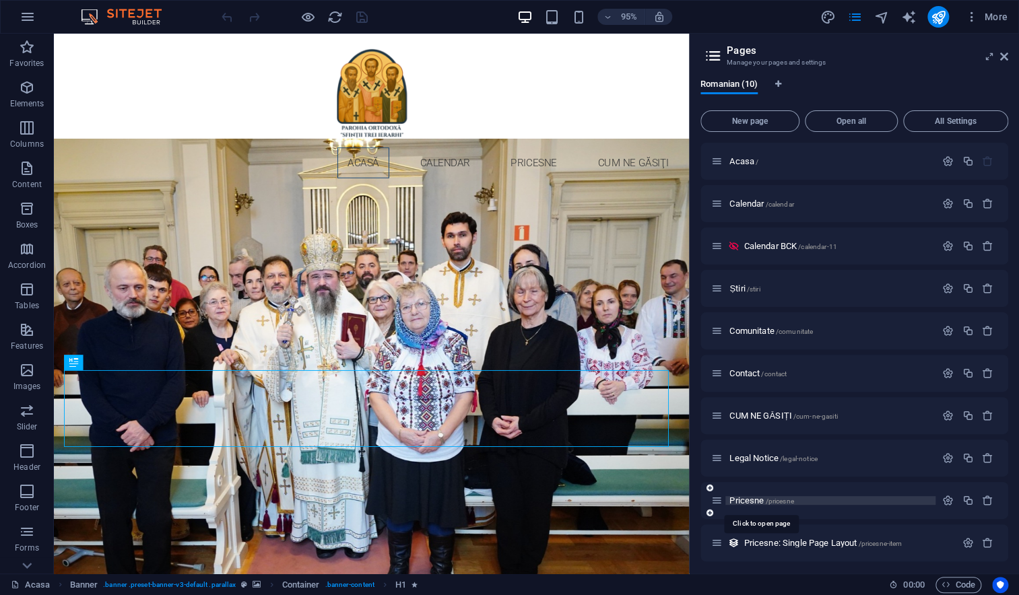
click at [749, 504] on span "Pricesne /pricesne" at bounding box center [761, 500] width 64 height 10
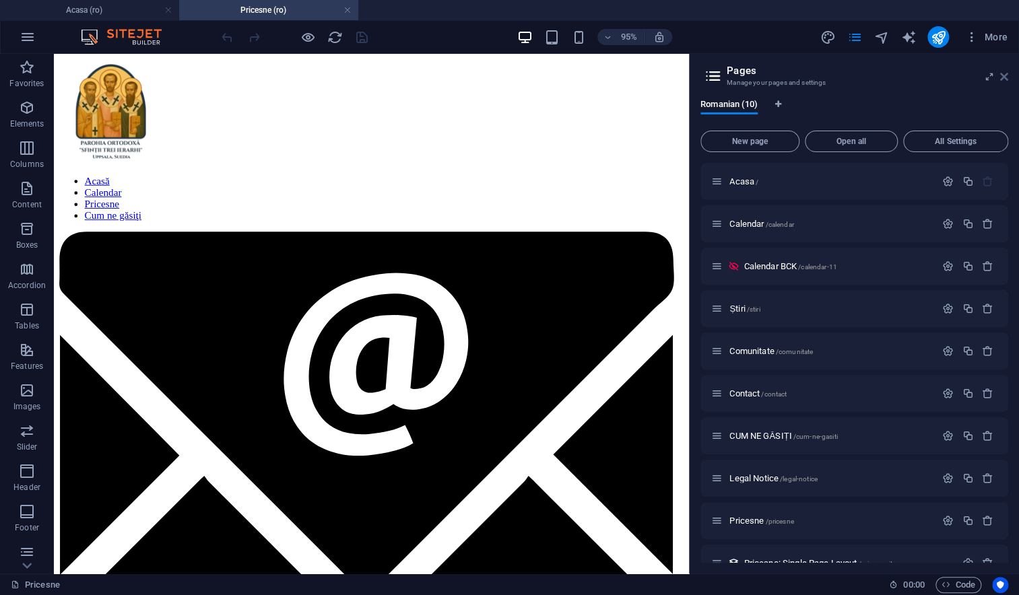
click at [1003, 78] on icon at bounding box center [1004, 76] width 8 height 11
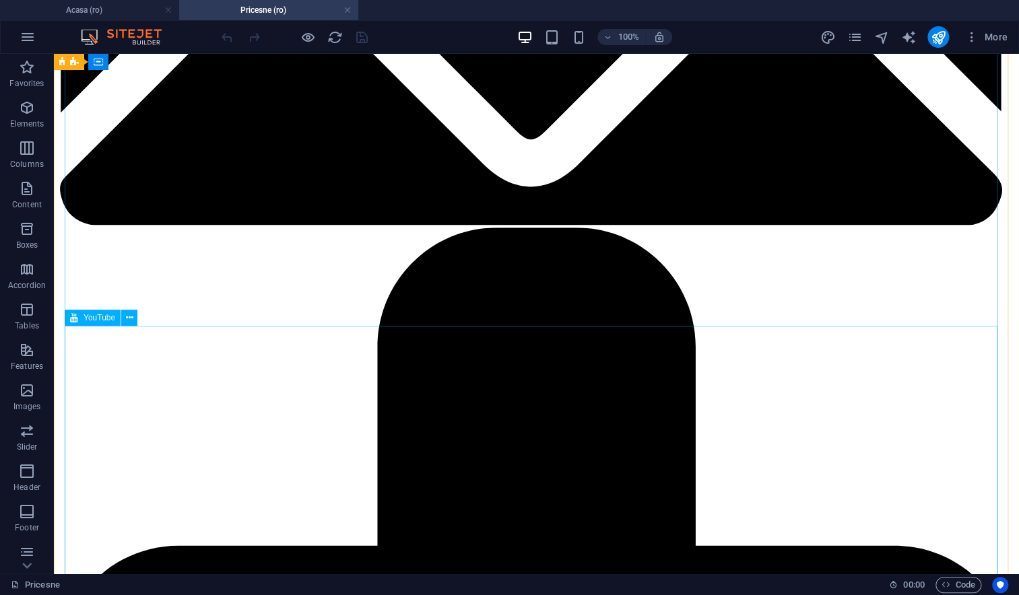
scroll to position [644, 0]
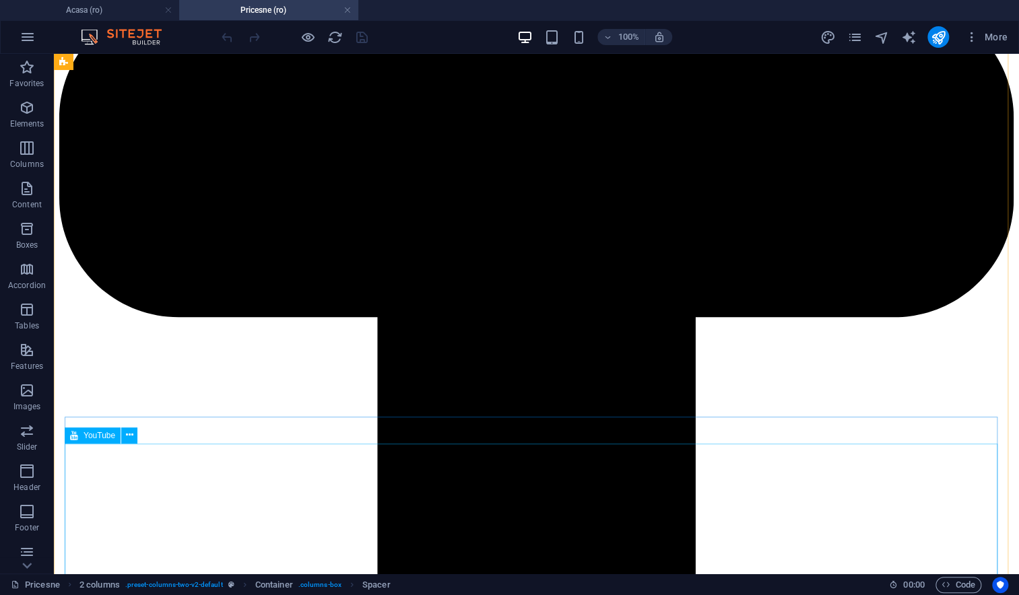
scroll to position [1208, 0]
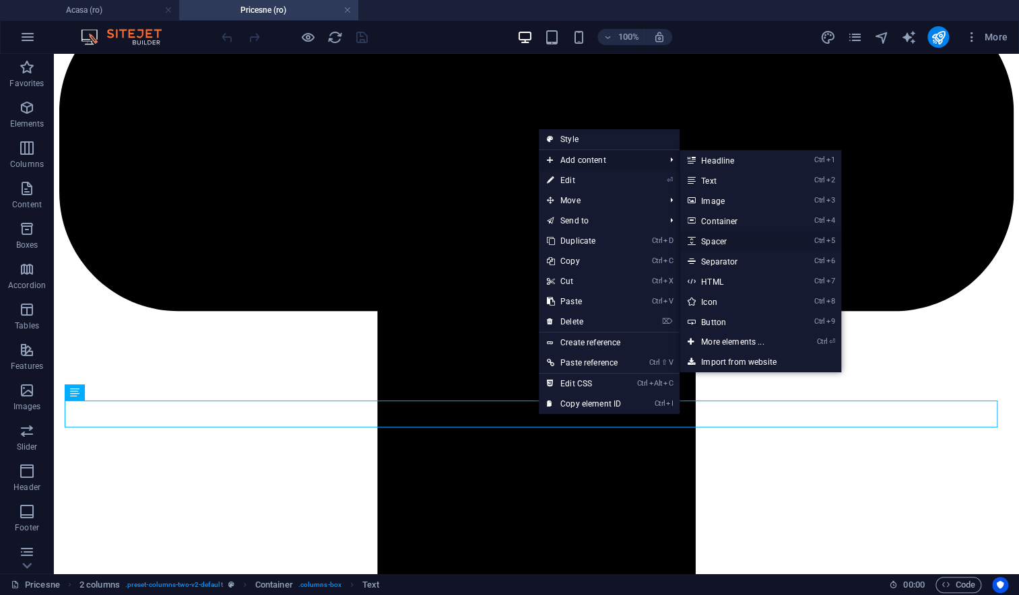
click at [727, 244] on link "Ctrl 5 Spacer" at bounding box center [734, 241] width 111 height 20
select select "px"
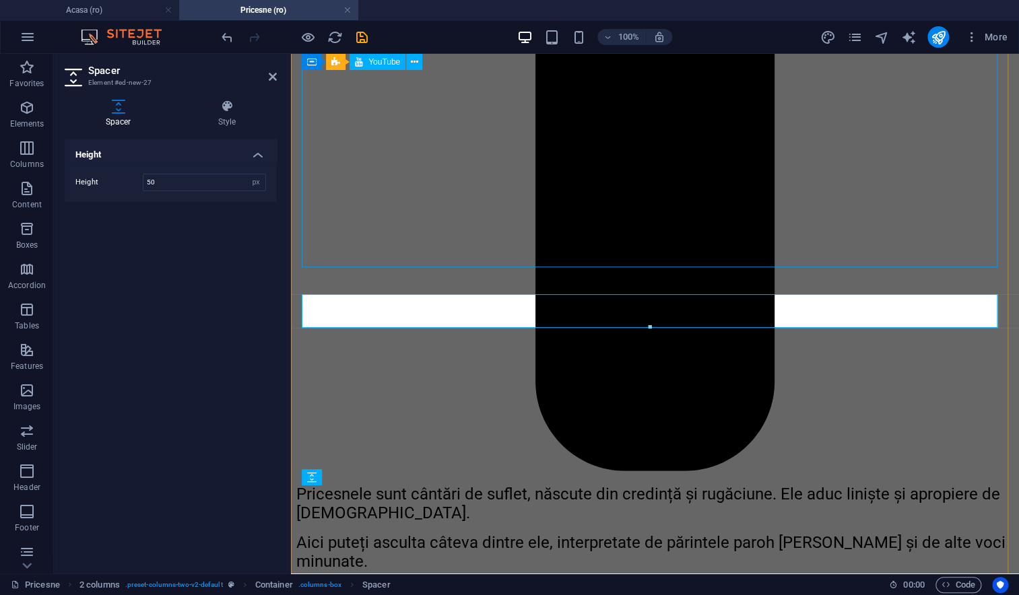
scroll to position [1123, 0]
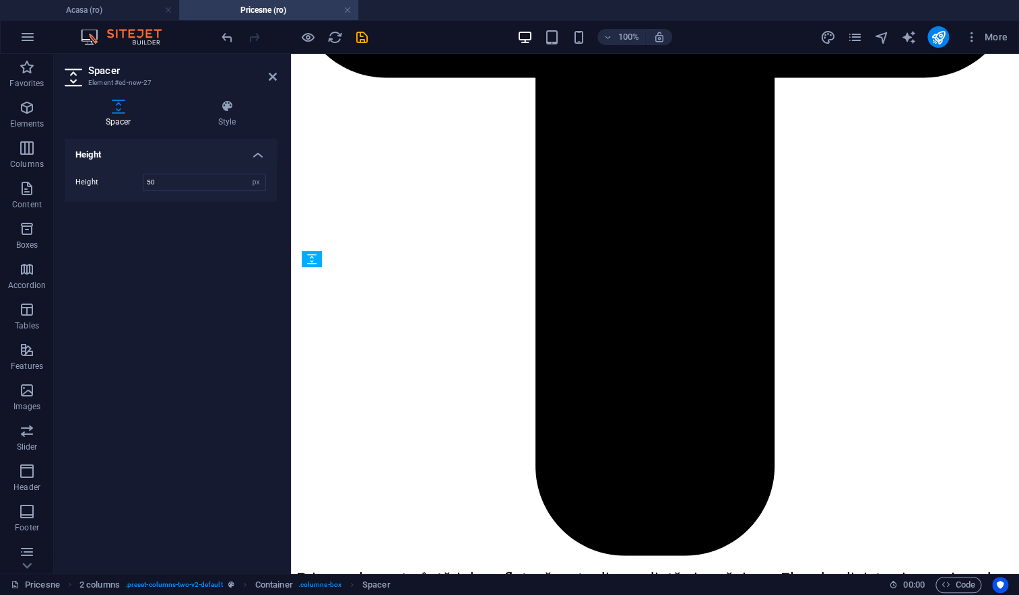
drag, startPoint x: 636, startPoint y: 312, endPoint x: 636, endPoint y: 293, distance: 19.5
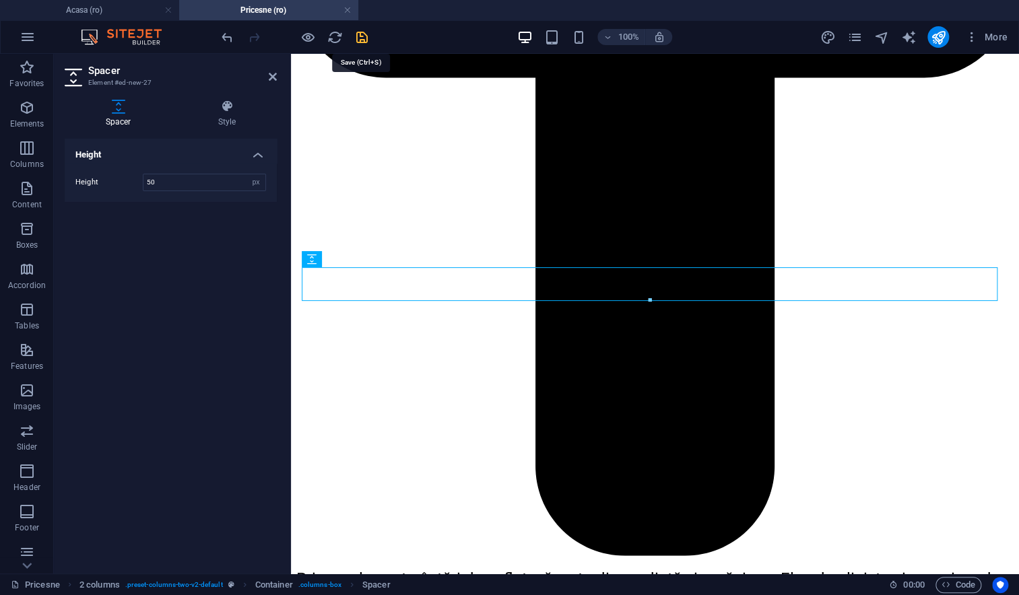
click at [364, 38] on icon "save" at bounding box center [361, 37] width 15 height 15
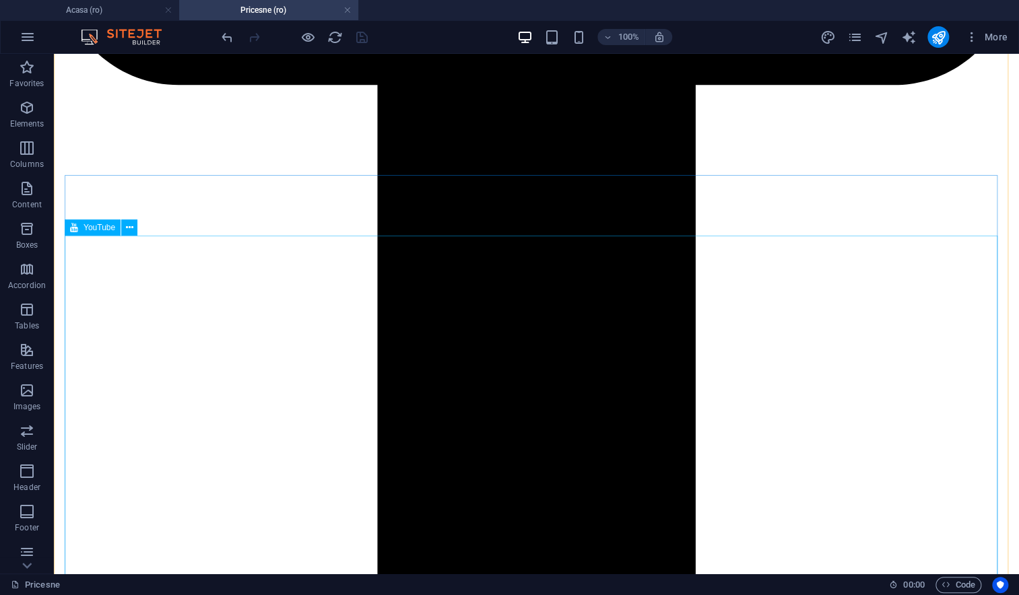
scroll to position [1674, 0]
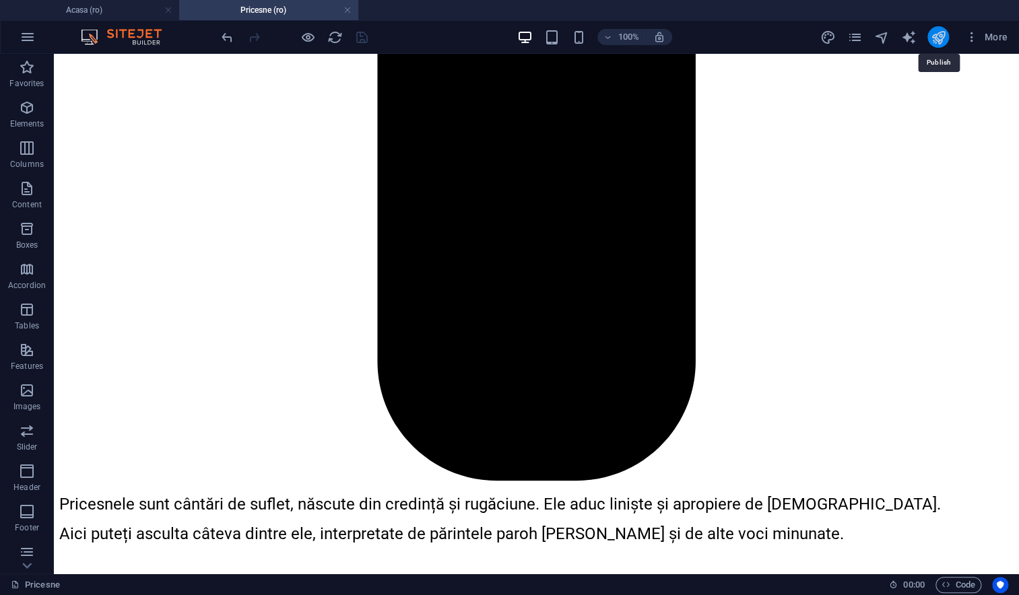
click at [934, 37] on icon "publish" at bounding box center [937, 37] width 15 height 15
